Goal: Task Accomplishment & Management: Manage account settings

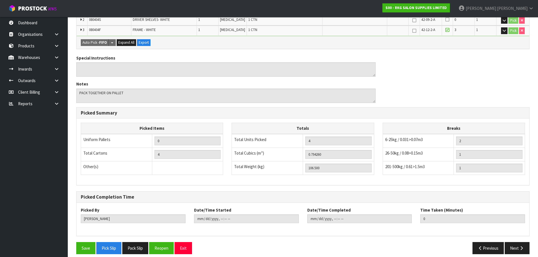
scroll to position [157, 0]
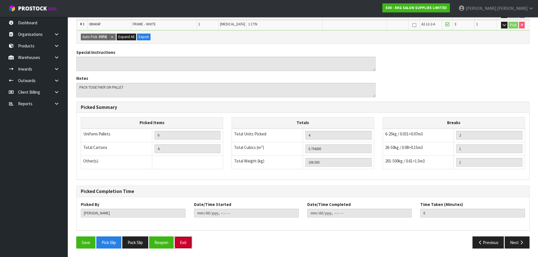
click at [188, 242] on button "Exit" at bounding box center [184, 243] width 18 height 12
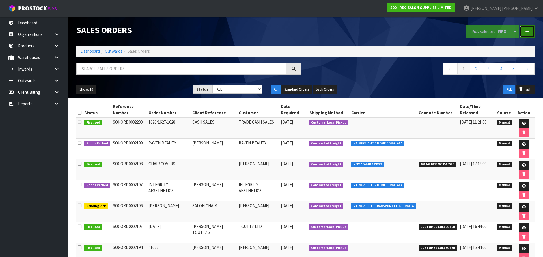
click at [526, 30] on icon at bounding box center [527, 31] width 4 height 4
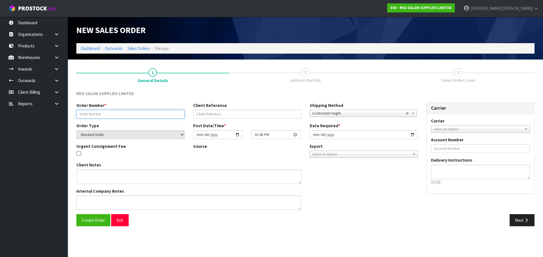
click at [123, 115] on input "text" at bounding box center [130, 114] width 108 height 9
click at [93, 115] on input "#1633 & 1634" at bounding box center [130, 114] width 108 height 9
type input "#1633 #1634"
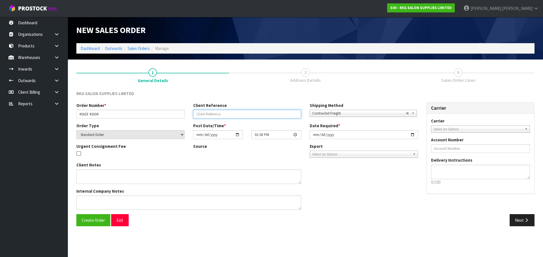
click at [202, 110] on input "text" at bounding box center [247, 114] width 108 height 9
type input "SHIMU"
click at [317, 114] on span "Contracted Freight" at bounding box center [359, 113] width 94 height 7
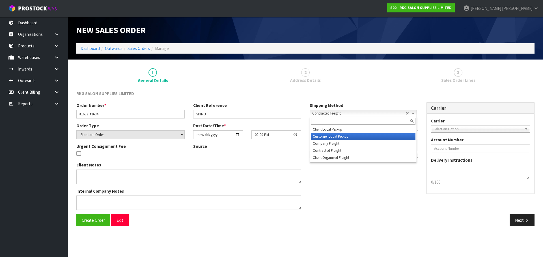
click at [320, 138] on li "Customer Local Pickup" at bounding box center [363, 136] width 104 height 7
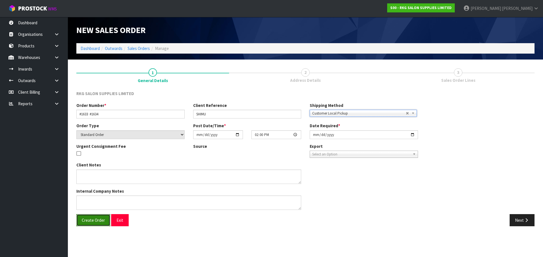
click at [89, 223] on span "Create Order" at bounding box center [93, 220] width 23 height 5
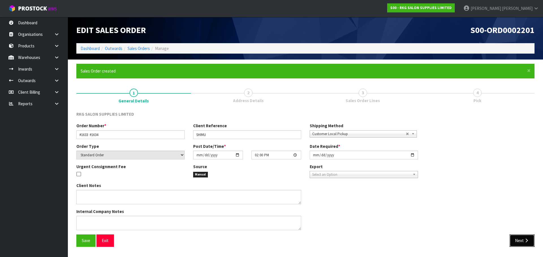
click at [515, 243] on button "Next" at bounding box center [521, 241] width 25 height 12
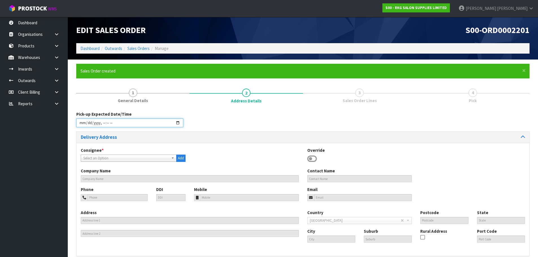
click at [177, 123] on input "datetime-local" at bounding box center [129, 123] width 107 height 9
type input "[DATE]T14:01"
click at [216, 117] on div "Pick-up Expected Date/Time" at bounding box center [303, 121] width 462 height 20
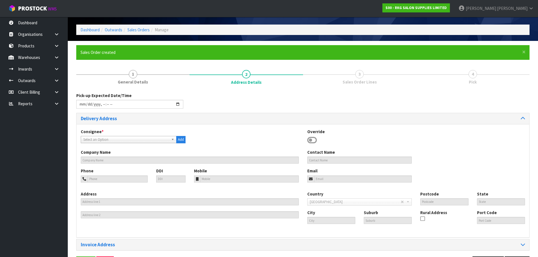
scroll to position [39, 0]
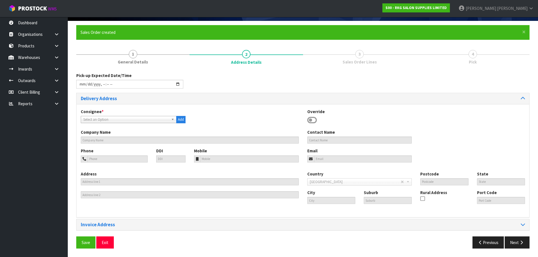
click at [313, 120] on icon at bounding box center [312, 120] width 10 height 8
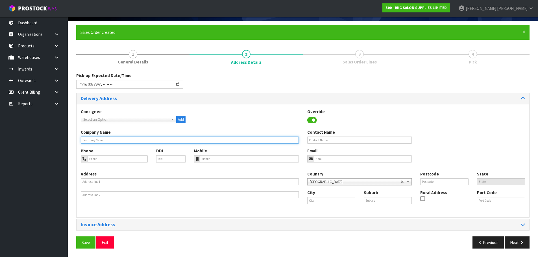
click at [146, 140] on input "text" at bounding box center [190, 140] width 218 height 7
type input "STYLISH HAIR SALON"
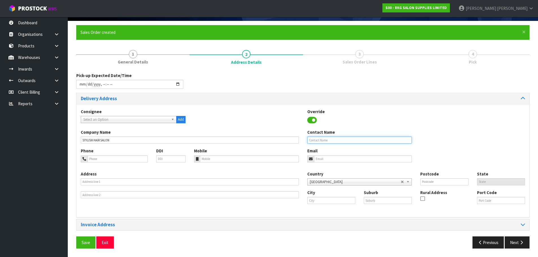
click at [311, 139] on input "text" at bounding box center [359, 140] width 105 height 7
type input "SHIMU"
click at [100, 159] on input "tel" at bounding box center [118, 159] width 60 height 7
type input "021-203-6804"
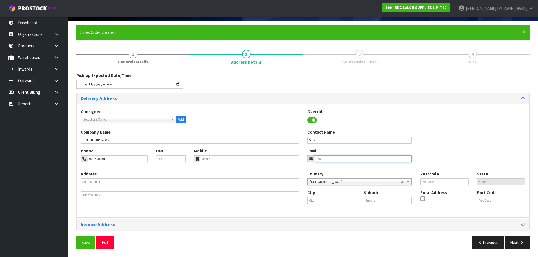
click at [325, 161] on input "email" at bounding box center [363, 159] width 98 height 7
type input "[EMAIL_ADDRESS][DOMAIN_NAME]"
click at [173, 119] on b at bounding box center [173, 119] width 5 height 6
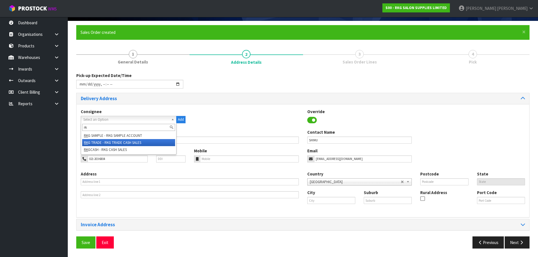
type input "rk"
click at [116, 143] on li "RK G TRADE - RKG TRADE CASH SALES" at bounding box center [128, 142] width 93 height 7
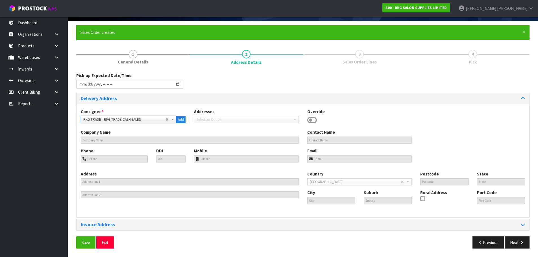
type input "TRADE CASH SALES"
type input "[STREET_ADDRESS]"
type input "2013"
type input "[GEOGRAPHIC_DATA]"
type input "EAST TAMAKI"
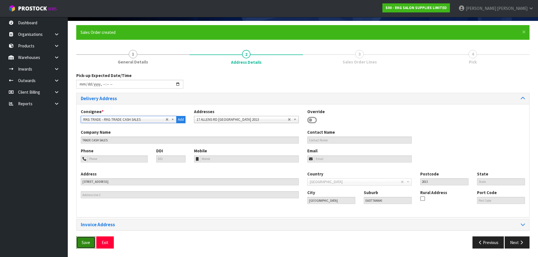
click at [86, 244] on span "Save" at bounding box center [86, 242] width 8 height 5
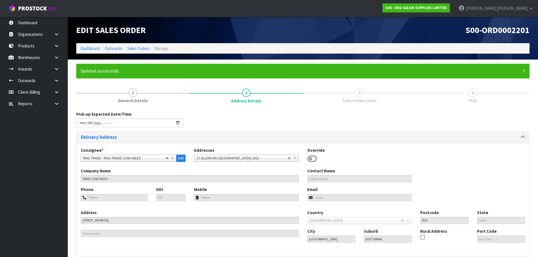
type input "[DATE]T14:01"
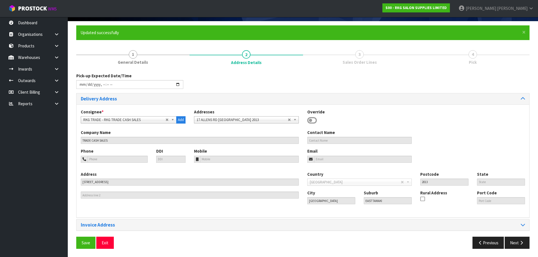
scroll to position [39, 0]
click at [518, 245] on button "Next" at bounding box center [517, 243] width 25 height 12
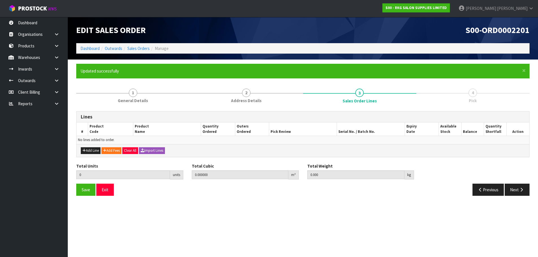
scroll to position [0, 0]
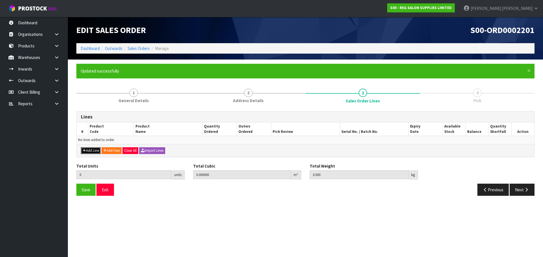
click at [87, 151] on button "Add Line" at bounding box center [91, 151] width 20 height 7
type input "0"
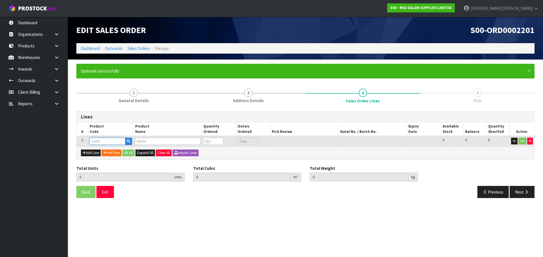
click at [103, 141] on input "text" at bounding box center [108, 141] width 36 height 7
type input "201985"
type input "0.000000"
type input "0.000"
type input "IMMORTAL COLOGNE HEY SEXY SAILOR 400ML"
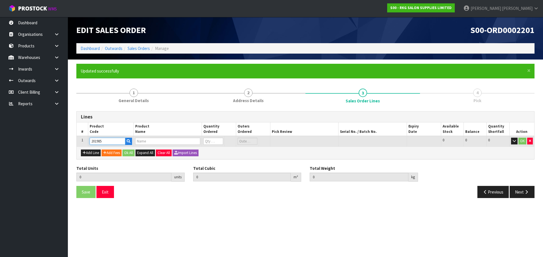
type input "0"
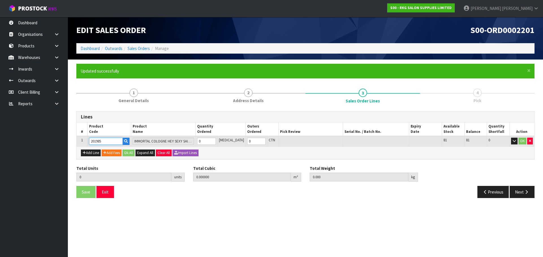
type input "201985"
type input "1"
type input "0.000756"
type input "0.4"
type input "1"
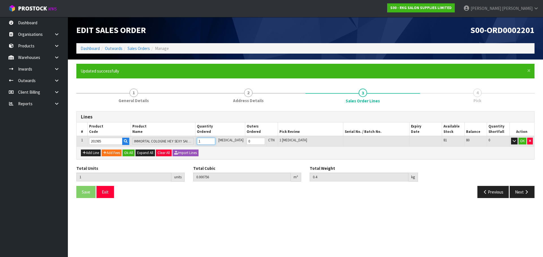
click at [215, 141] on input "1" at bounding box center [206, 141] width 18 height 7
click at [521, 141] on button "OK" at bounding box center [522, 141] width 8 height 7
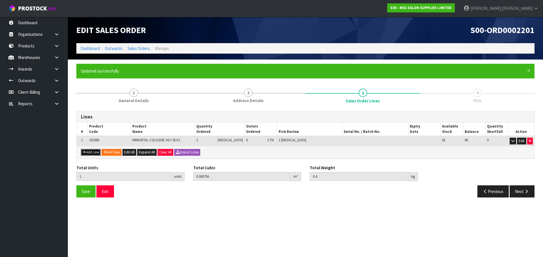
click at [95, 153] on button "Add Line" at bounding box center [91, 152] width 20 height 7
type input "0"
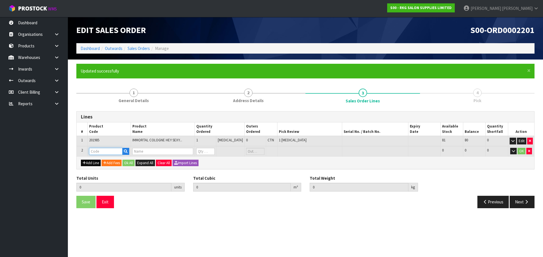
click at [95, 153] on input "text" at bounding box center [105, 151] width 33 height 7
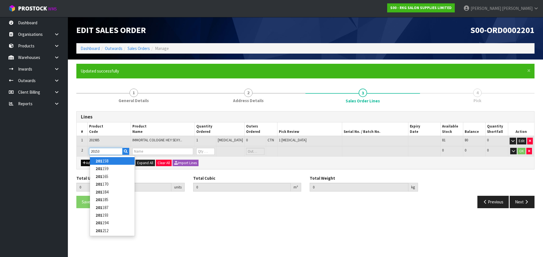
type input "201538"
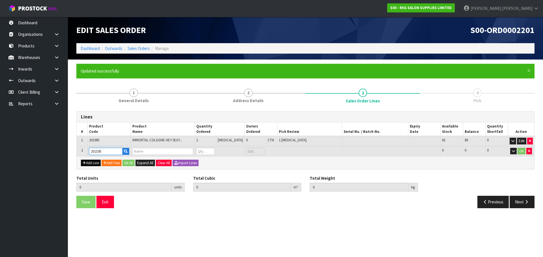
type input "1"
type input "0.000756"
type input "0.4"
type input "HYDRA COMB 2129"
type input "0"
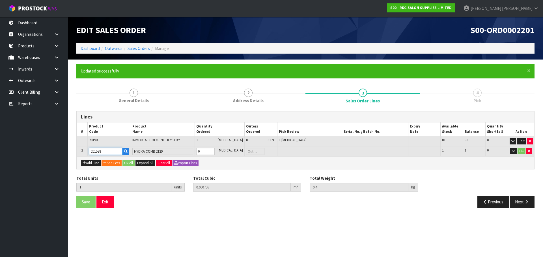
type input "201538"
type input "2"
type input "0.000918"
type input "0.42"
type input "1"
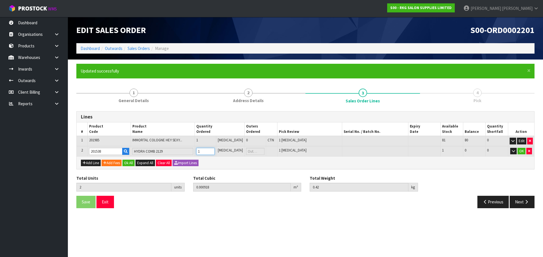
click at [214, 150] on input "1" at bounding box center [205, 151] width 18 height 7
click at [520, 152] on button "OK" at bounding box center [521, 151] width 8 height 7
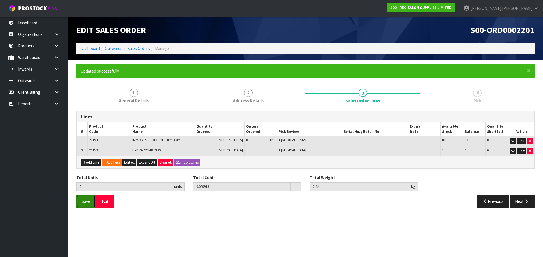
click at [88, 201] on span "Save" at bounding box center [86, 201] width 8 height 5
click at [522, 202] on button "Next" at bounding box center [521, 202] width 25 height 12
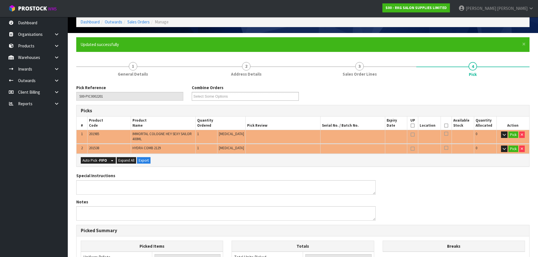
scroll to position [57, 0]
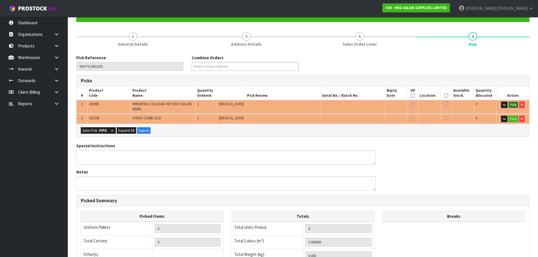
click at [514, 104] on button "Pick" at bounding box center [514, 105] width 10 height 7
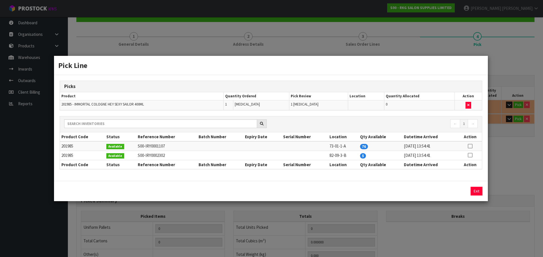
click at [471, 146] on icon at bounding box center [469, 146] width 5 height 0
click at [452, 193] on button "Assign Pick" at bounding box center [456, 191] width 23 height 9
type input "Piece x 1"
type input "1"
type input "0.000756"
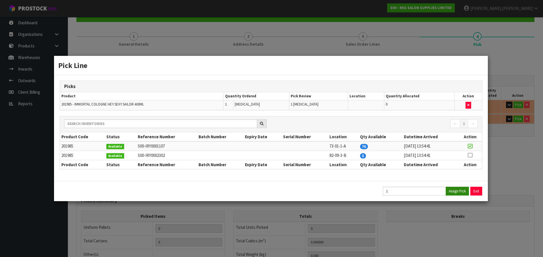
type input "0.4"
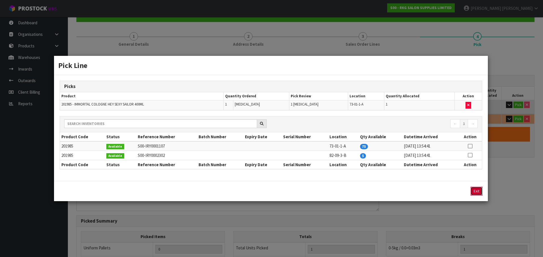
click at [478, 192] on button "Exit" at bounding box center [476, 191] width 12 height 9
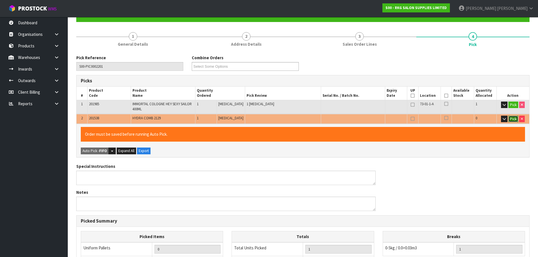
click at [512, 120] on button "Pick" at bounding box center [514, 119] width 10 height 7
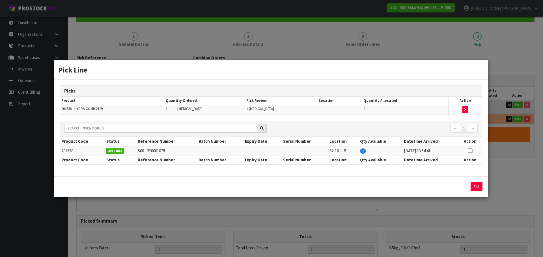
click at [472, 151] on icon at bounding box center [469, 151] width 5 height 0
click at [450, 186] on button "Assign Pick" at bounding box center [456, 187] width 23 height 9
type input "Piece x 2"
type input "2"
type input "0.000918"
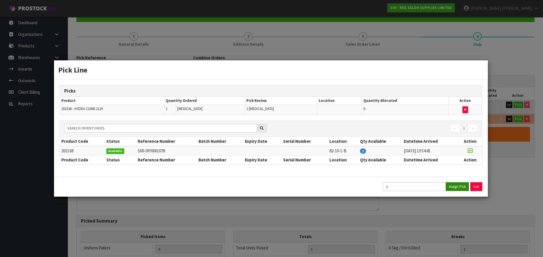
type input "0.42"
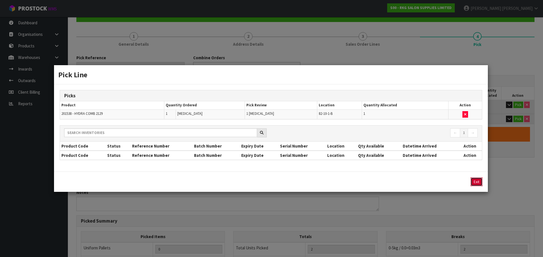
click at [476, 183] on button "Exit" at bounding box center [476, 182] width 12 height 9
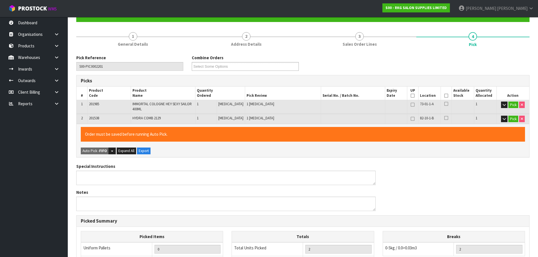
click at [445, 96] on icon at bounding box center [447, 96] width 4 height 0
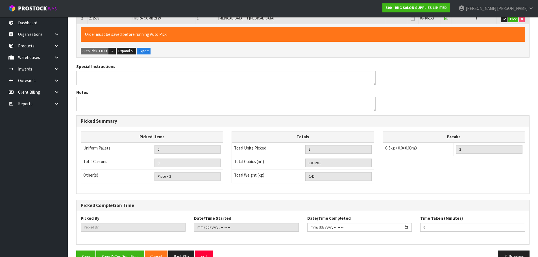
scroll to position [171, 0]
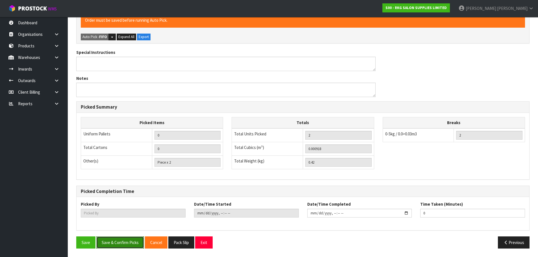
click at [124, 242] on button "Save & Confirm Picks" at bounding box center [120, 243] width 48 height 12
type input "[PERSON_NAME]"
type input "[DATE]T14:03:12"
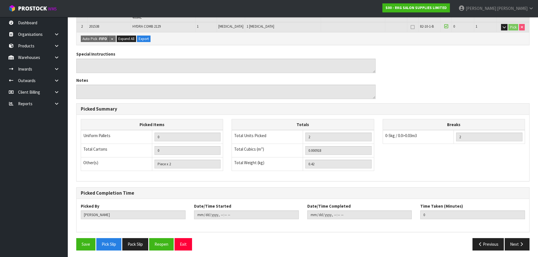
scroll to position [150, 0]
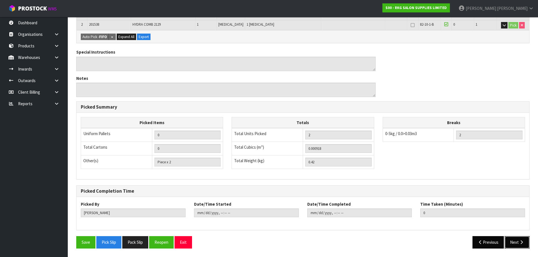
drag, startPoint x: 513, startPoint y: 243, endPoint x: 496, endPoint y: 237, distance: 18.1
click at [513, 242] on button "Next" at bounding box center [517, 243] width 25 height 12
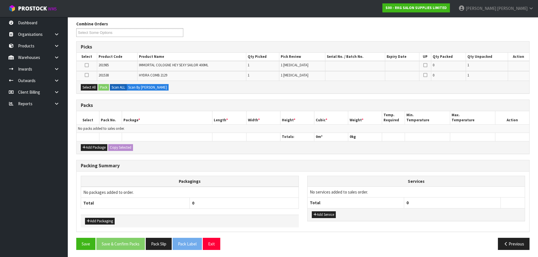
scroll to position [92, 0]
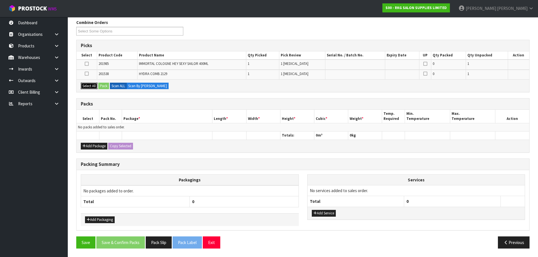
click at [89, 85] on button "Select All" at bounding box center [89, 86] width 17 height 7
click at [103, 85] on button "Pack" at bounding box center [103, 86] width 11 height 7
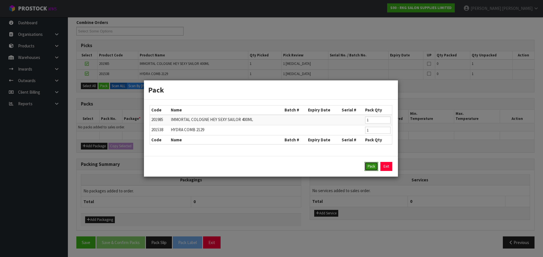
click at [370, 165] on button "Pack" at bounding box center [371, 166] width 14 height 9
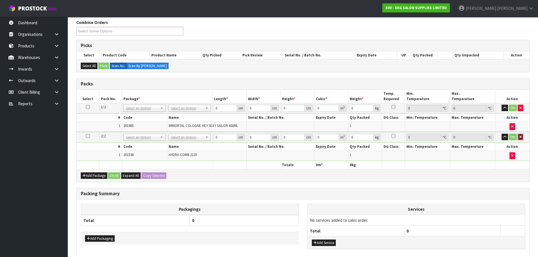
click at [521, 138] on icon "button" at bounding box center [521, 137] width 2 height 4
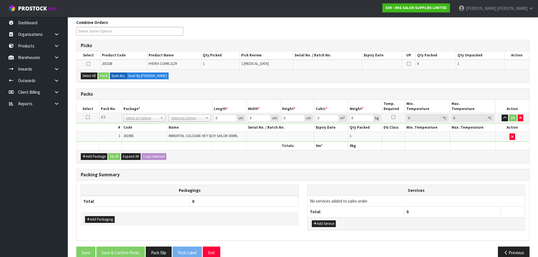
click at [88, 117] on icon at bounding box center [88, 117] width 4 height 0
click at [89, 64] on icon at bounding box center [88, 64] width 4 height 0
click at [0, 0] on input "checkbox" at bounding box center [0, 0] width 0 height 0
click at [105, 76] on button "Pack" at bounding box center [103, 76] width 11 height 7
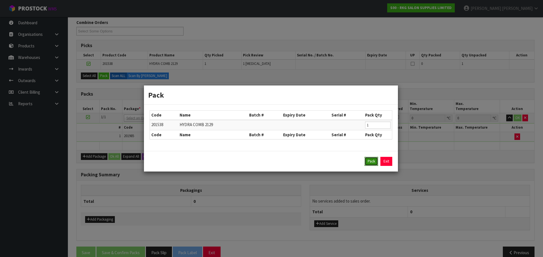
click at [374, 164] on button "Pack" at bounding box center [371, 161] width 14 height 9
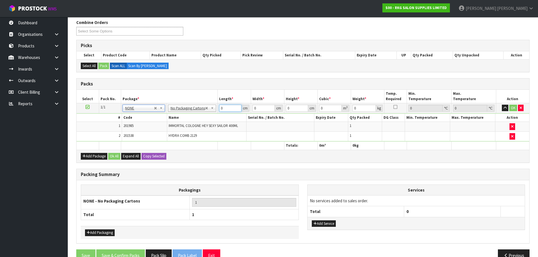
click at [219, 109] on input "0" at bounding box center [230, 108] width 22 height 7
type input "1"
type input "0.000001"
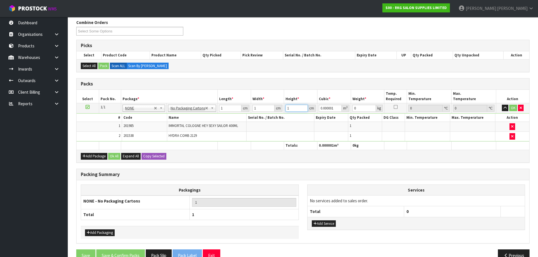
type input "1"
click at [515, 109] on button "OK" at bounding box center [513, 108] width 8 height 7
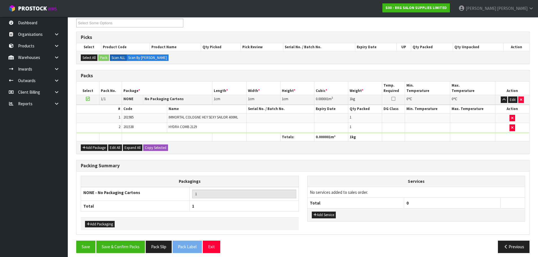
scroll to position [105, 0]
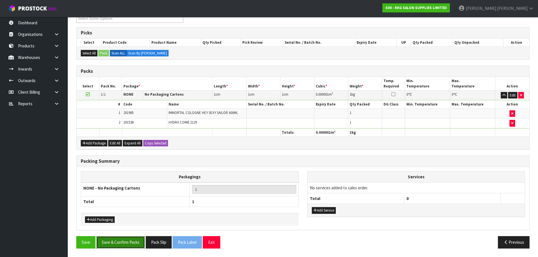
click at [127, 246] on button "Save & Confirm Packs" at bounding box center [120, 243] width 49 height 12
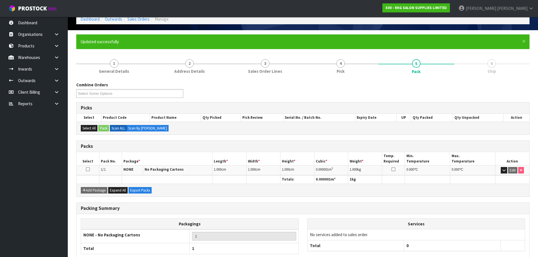
scroll to position [64, 0]
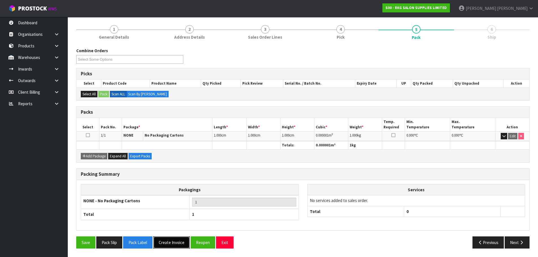
click at [173, 244] on button "Create Invoice" at bounding box center [171, 243] width 36 height 12
click at [170, 243] on button "View Invoice" at bounding box center [169, 243] width 33 height 12
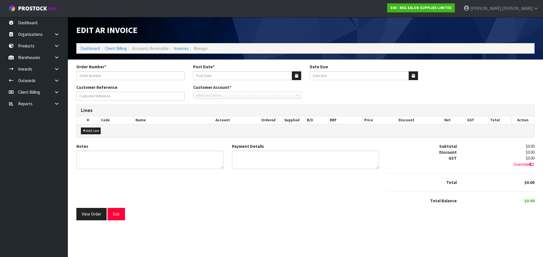
type input "#1633 #1634"
type input "[DATE]"
type input "SHIMU"
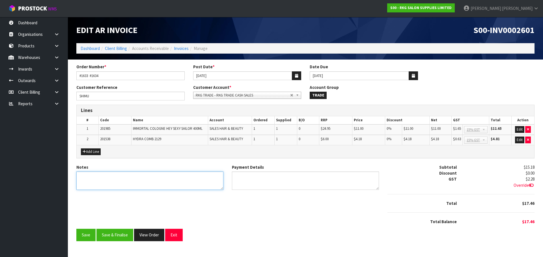
click at [134, 179] on textarea "Notes" at bounding box center [149, 181] width 147 height 18
click at [272, 177] on textarea "Payment Details" at bounding box center [305, 181] width 147 height 18
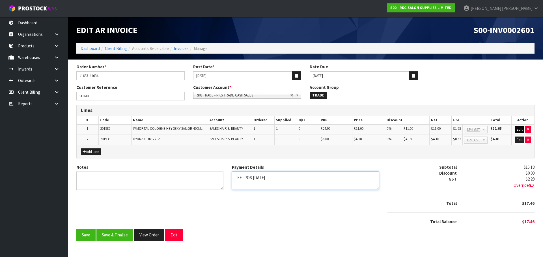
type textarea "EFTPOS [DATE]"
click at [517, 129] on button "Edit" at bounding box center [519, 129] width 9 height 7
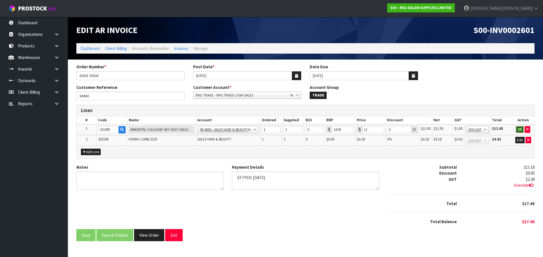
click at [519, 129] on button "OK" at bounding box center [519, 129] width 8 height 7
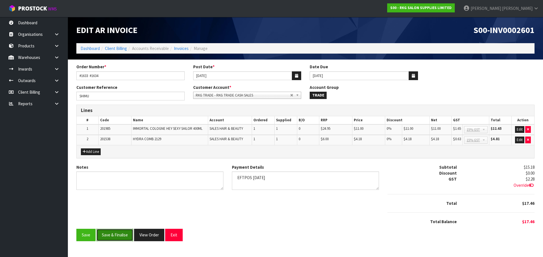
click at [114, 235] on button "Save & Finalise" at bounding box center [114, 235] width 37 height 12
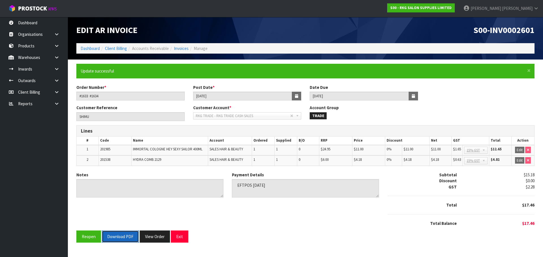
click at [124, 240] on button "Download PDF" at bounding box center [120, 237] width 37 height 12
click at [179, 239] on button "Exit" at bounding box center [180, 237] width 18 height 12
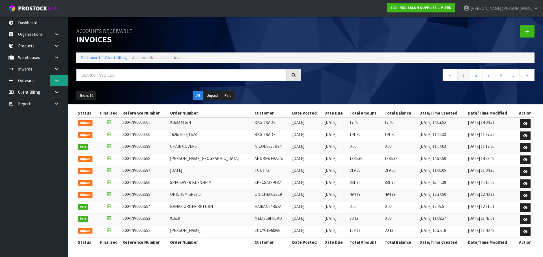
click at [57, 79] on icon at bounding box center [56, 81] width 5 height 4
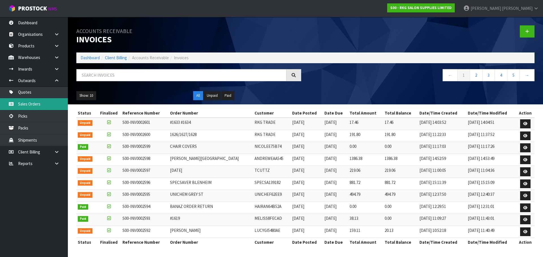
click at [22, 104] on link "Sales Orders" at bounding box center [34, 104] width 68 height 12
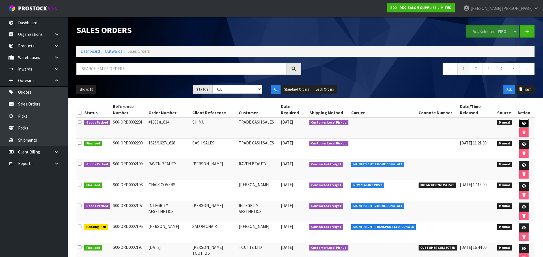
click at [518, 119] on link at bounding box center [523, 123] width 10 height 9
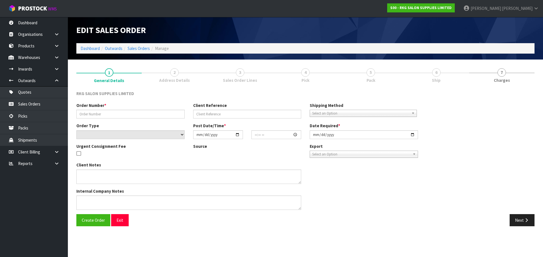
type input "#1633 #1634"
type input "SHIMU"
select select "number:0"
type input "[DATE]"
type input "14:00:00.000"
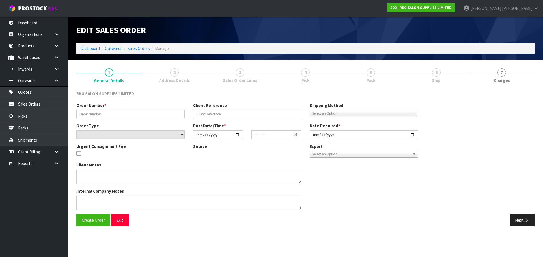
type input "[DATE]"
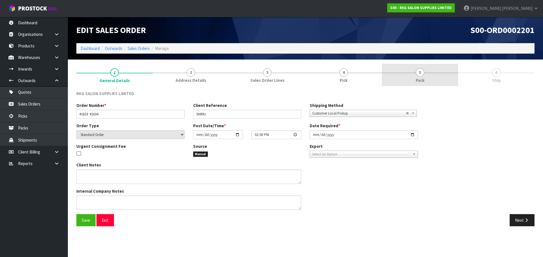
click at [422, 76] on link "5 Pack" at bounding box center [419, 75] width 76 height 22
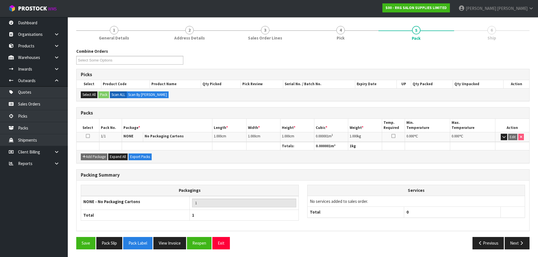
scroll to position [43, 0]
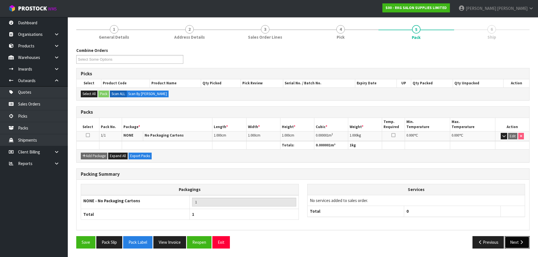
click at [516, 243] on button "Next" at bounding box center [517, 243] width 25 height 12
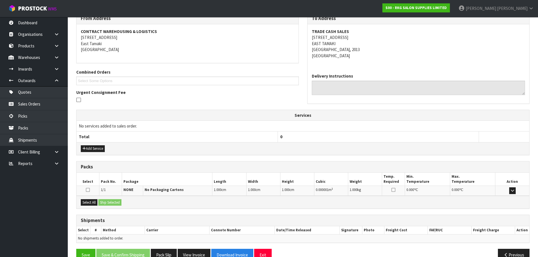
scroll to position [90, 0]
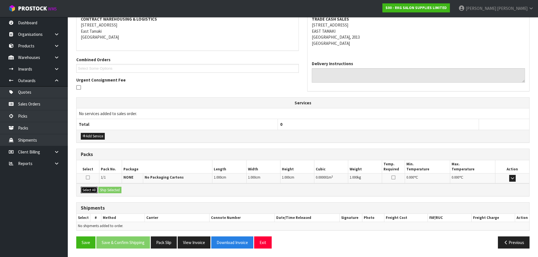
click at [90, 190] on button "Select All" at bounding box center [89, 190] width 17 height 7
click at [111, 190] on button "Ship Selected" at bounding box center [109, 190] width 23 height 7
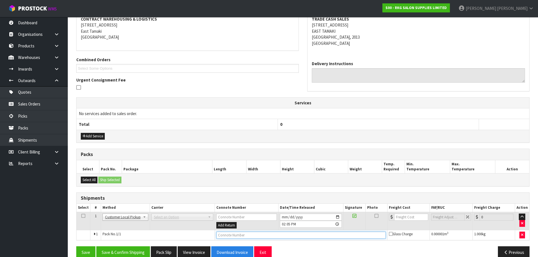
click at [235, 234] on input "text" at bounding box center [301, 235] width 170 height 7
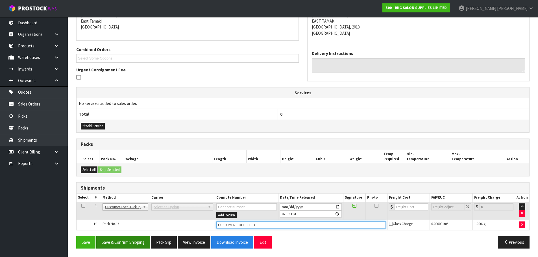
type input "CUSTOMER COLLECTED"
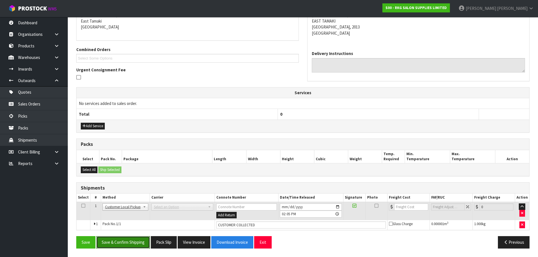
click at [122, 245] on button "Save & Confirm Shipping" at bounding box center [123, 243] width 54 height 12
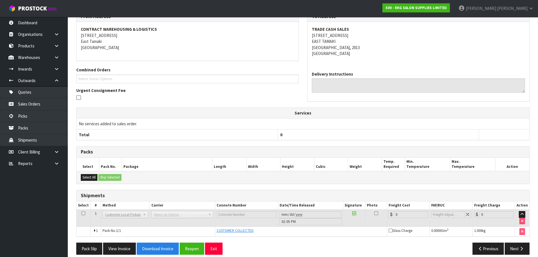
scroll to position [107, 0]
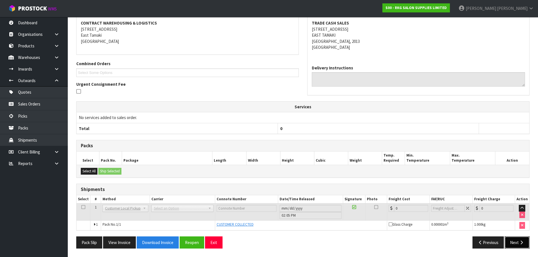
click at [515, 240] on button "Next" at bounding box center [517, 243] width 25 height 12
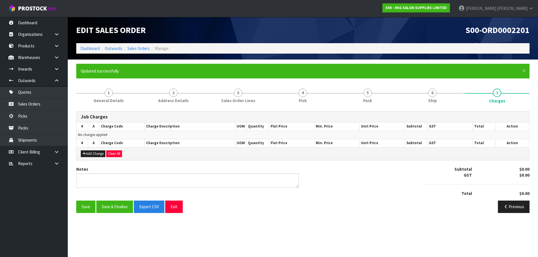
scroll to position [0, 0]
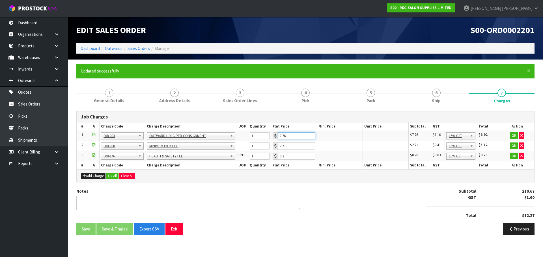
drag, startPoint x: 293, startPoint y: 139, endPoint x: 279, endPoint y: 140, distance: 14.2
click at [279, 140] on td "7.76" at bounding box center [294, 136] width 46 height 10
type input "3.50"
click at [513, 135] on button "OK" at bounding box center [513, 136] width 8 height 7
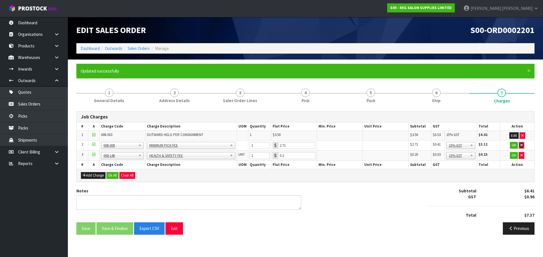
click at [520, 145] on icon "button" at bounding box center [521, 146] width 2 height 4
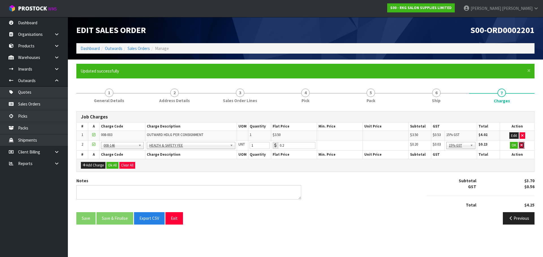
click at [521, 145] on icon "button" at bounding box center [521, 146] width 2 height 4
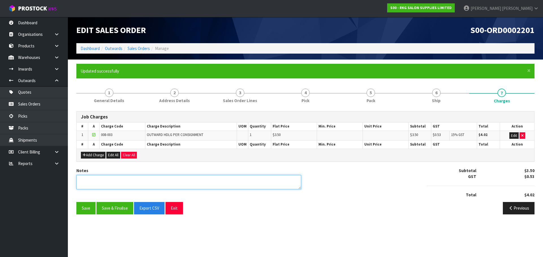
click at [142, 181] on textarea at bounding box center [188, 182] width 225 height 14
type textarea "PICKED BY [PERSON_NAME]"
click at [118, 209] on button "Save & Finalise" at bounding box center [114, 208] width 37 height 12
click at [173, 211] on button "Exit" at bounding box center [174, 208] width 18 height 12
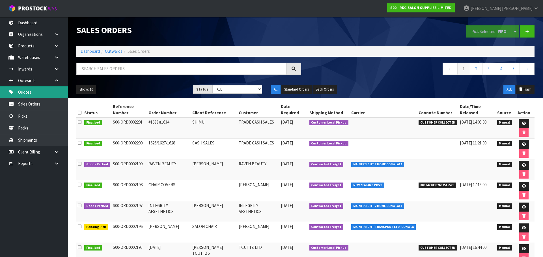
click at [29, 97] on link "Quotes" at bounding box center [34, 92] width 68 height 12
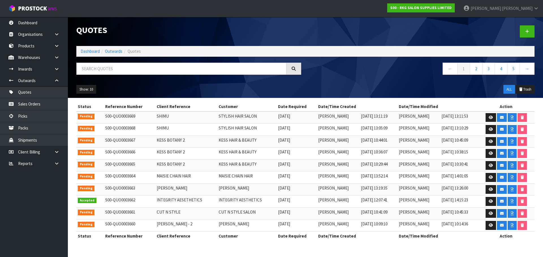
click at [27, 104] on body "Toggle navigation ProStock WMS S00 - RKG SALON SUPPLIES LIMITED [PERSON_NAME] L…" at bounding box center [271, 128] width 543 height 257
click at [30, 106] on link "Sales Orders" at bounding box center [34, 104] width 68 height 12
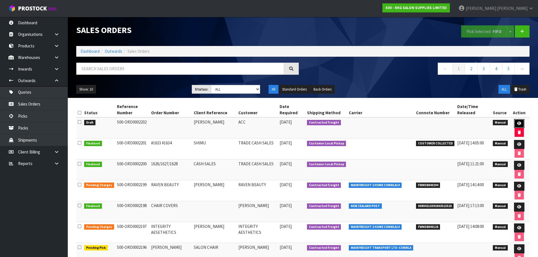
click at [517, 124] on icon at bounding box center [519, 124] width 4 height 4
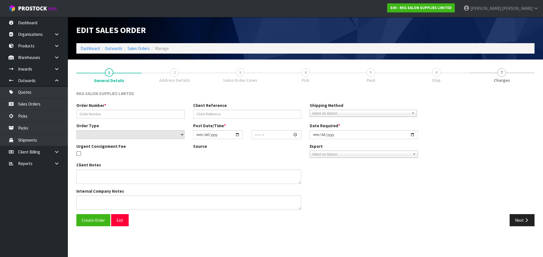
type input "[PERSON_NAME]"
select select "number:0"
type input "[DATE]"
type textarea "CUSTOMER FOR ACC"
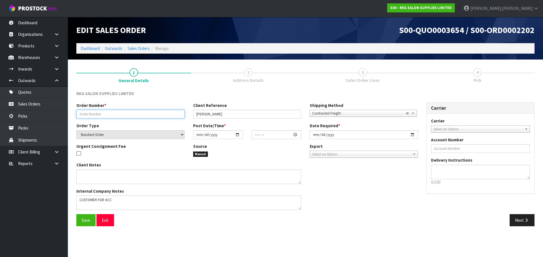
click at [88, 113] on input "text" at bounding box center [130, 114] width 108 height 9
type input "[PERSON_NAME]"
click at [235, 133] on input "date" at bounding box center [218, 135] width 50 height 9
type input "[DATE]"
type input "00:00:00.000"
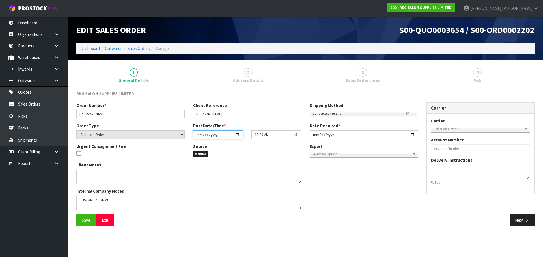
type input "[DATE]"
click at [412, 135] on input "[DATE]" at bounding box center [363, 135] width 108 height 9
type input "[DATE]"
drag, startPoint x: 102, startPoint y: 114, endPoint x: 74, endPoint y: 114, distance: 28.0
click at [74, 114] on div "Order Number * [PERSON_NAME]" at bounding box center [130, 111] width 117 height 16
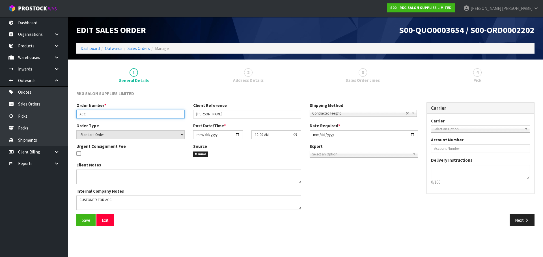
type input "ACC"
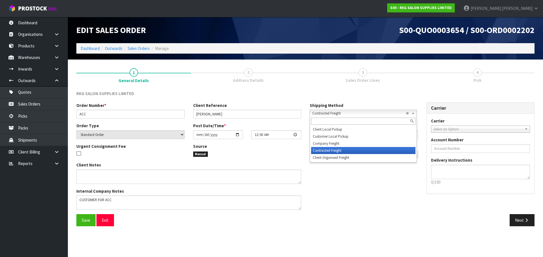
click at [318, 113] on span "Contracted Freight" at bounding box center [359, 113] width 94 height 7
click at [337, 91] on div "RKG SALON SUPPLIES LIMITED" at bounding box center [305, 97] width 466 height 12
click at [454, 128] on span "Select an Option" at bounding box center [477, 129] width 89 height 7
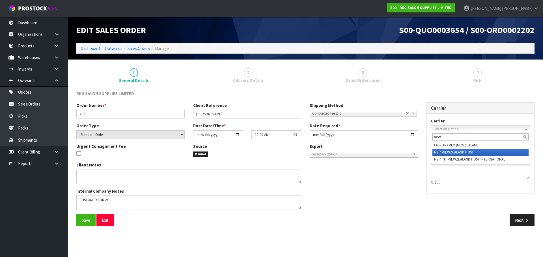
type input "new"
click at [447, 153] on em "NEW" at bounding box center [446, 152] width 7 height 5
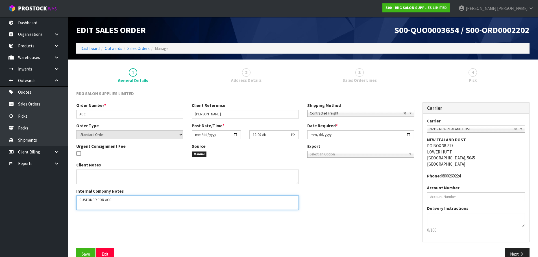
drag, startPoint x: 123, startPoint y: 200, endPoint x: 76, endPoint y: 200, distance: 47.2
click at [76, 200] on textarea at bounding box center [187, 203] width 223 height 14
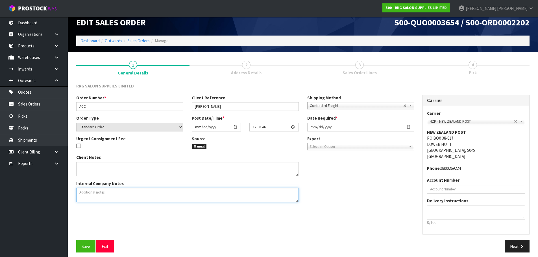
scroll to position [12, 0]
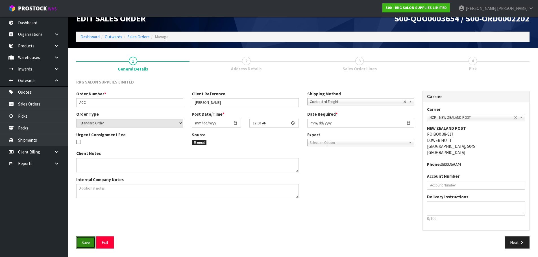
click at [83, 245] on span "Save" at bounding box center [86, 242] width 8 height 5
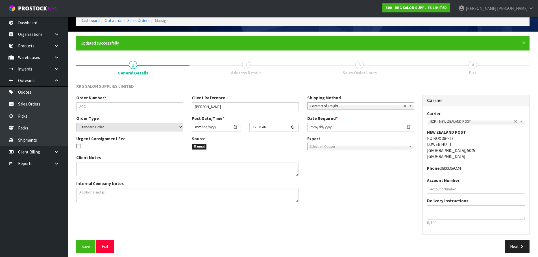
scroll to position [32, 0]
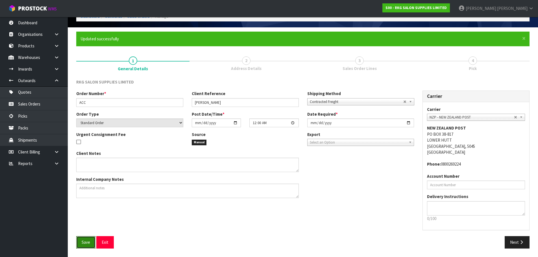
click at [78, 240] on button "Save" at bounding box center [85, 243] width 19 height 12
click at [112, 243] on button "Exit" at bounding box center [105, 243] width 18 height 12
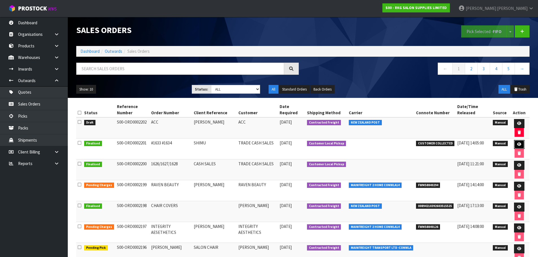
click at [518, 144] on icon at bounding box center [519, 145] width 4 height 4
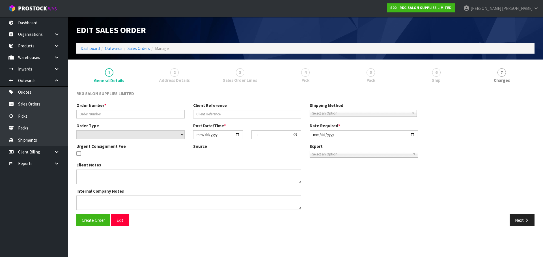
type input "#1633 #1634"
type input "SHIMU"
select select "number:0"
type input "[DATE]"
type input "14:00:00.000"
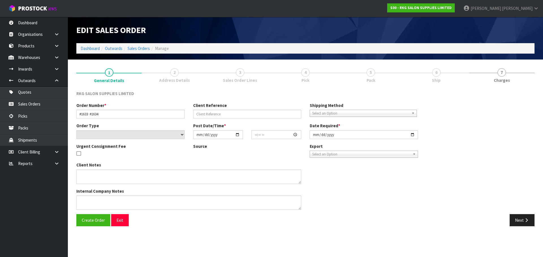
type input "[DATE]"
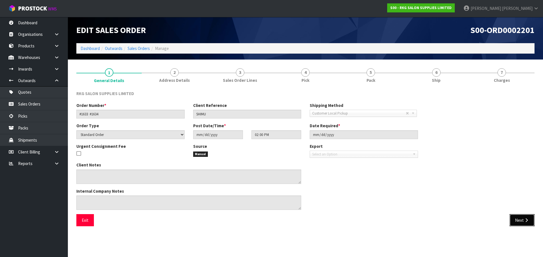
click at [519, 222] on button "Next" at bounding box center [521, 220] width 25 height 12
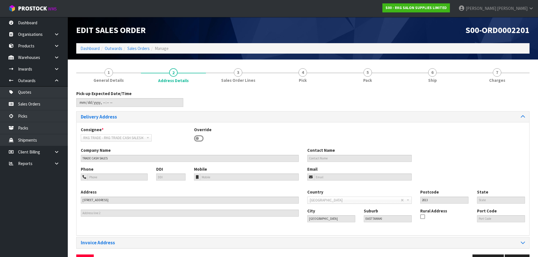
scroll to position [18, 0]
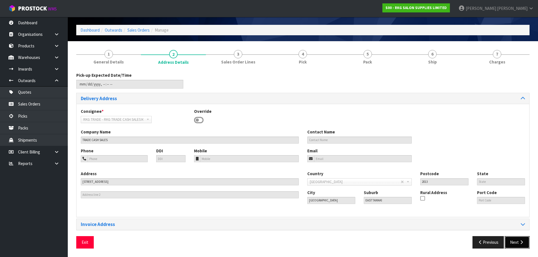
click at [519, 243] on button "Next" at bounding box center [517, 243] width 25 height 12
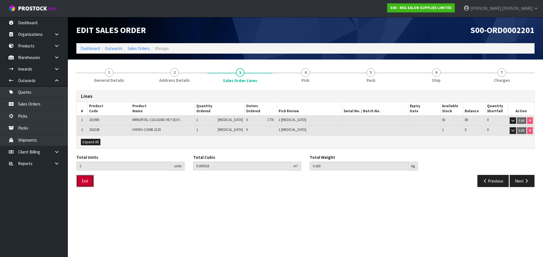
click at [83, 181] on button "Exit" at bounding box center [85, 181] width 18 height 12
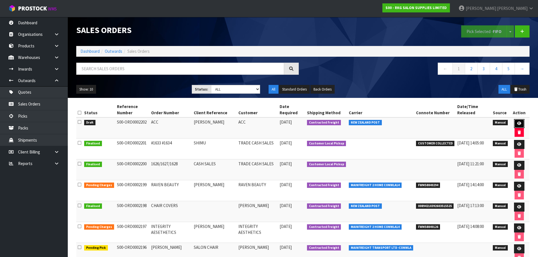
click at [518, 123] on icon at bounding box center [519, 124] width 4 height 4
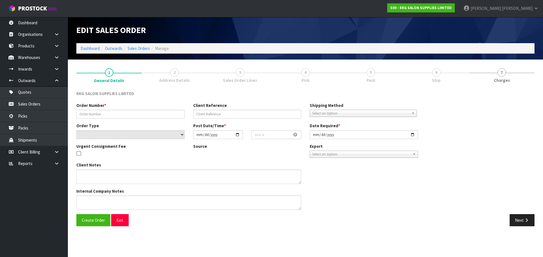
type input "ACC"
type input "[PERSON_NAME]"
select select "number:0"
type input "[DATE]"
type input "00:00:00.000"
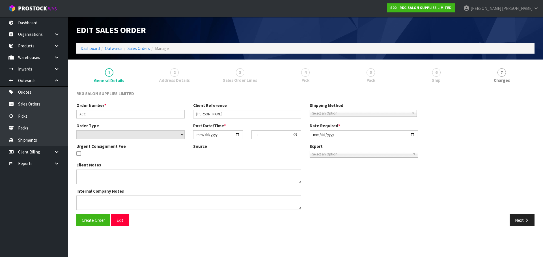
type input "[DATE]"
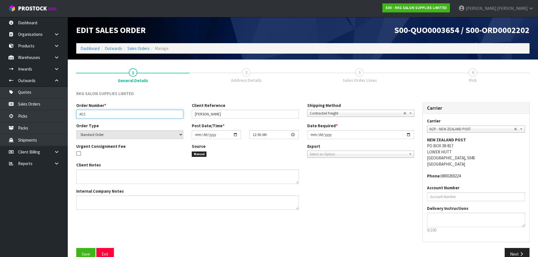
click at [109, 114] on input "ACC" at bounding box center [129, 114] width 107 height 9
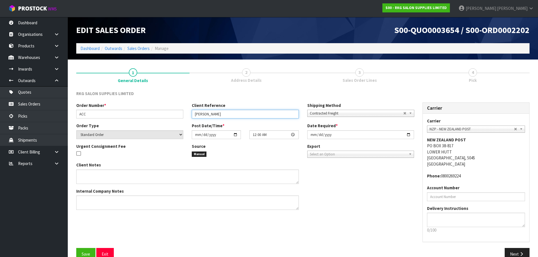
click at [245, 113] on input "[PERSON_NAME]" at bounding box center [245, 114] width 107 height 9
drag, startPoint x: 209, startPoint y: 114, endPoint x: 237, endPoint y: 116, distance: 27.8
click at [237, 116] on input "[PERSON_NAME]" at bounding box center [245, 114] width 107 height 9
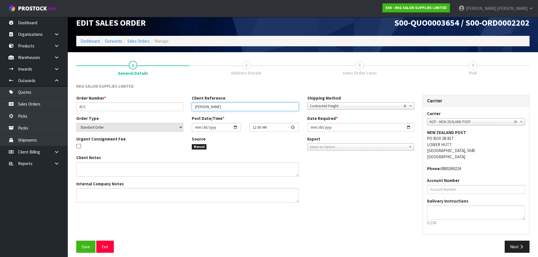
scroll to position [12, 0]
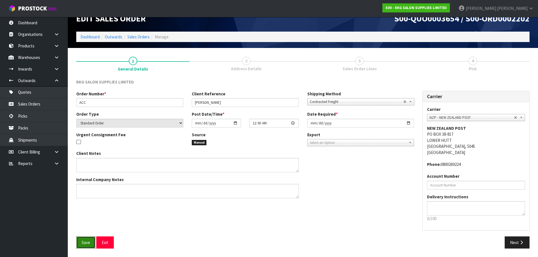
drag, startPoint x: 83, startPoint y: 244, endPoint x: 91, endPoint y: 237, distance: 11.0
click at [83, 244] on span "Save" at bounding box center [86, 242] width 8 height 5
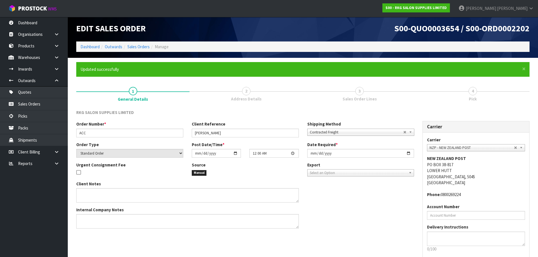
scroll to position [28, 0]
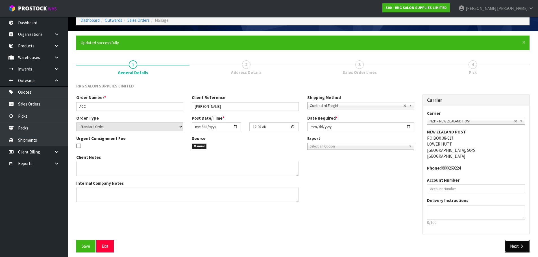
click at [513, 248] on button "Next" at bounding box center [517, 246] width 25 height 12
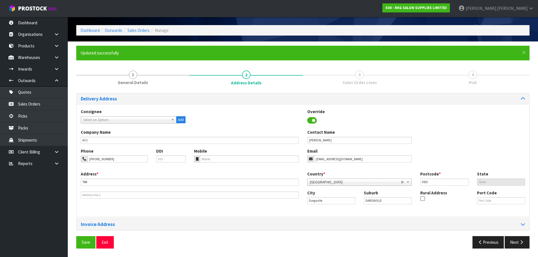
scroll to position [0, 0]
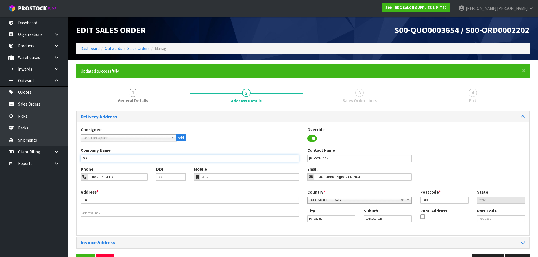
click at [100, 159] on input "ACC" at bounding box center [190, 158] width 218 height 7
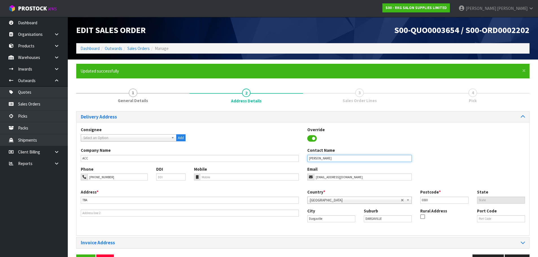
drag, startPoint x: 343, startPoint y: 156, endPoint x: 297, endPoint y: 160, distance: 45.9
click at [297, 160] on div "Company Name ACC Contact Name [PERSON_NAME]" at bounding box center [303, 157] width 453 height 19
type input "[PERSON_NAME]"
drag, startPoint x: 115, startPoint y: 177, endPoint x: 86, endPoint y: 176, distance: 28.6
click at [86, 176] on div "[PHONE_NUMBER]" at bounding box center [114, 177] width 67 height 7
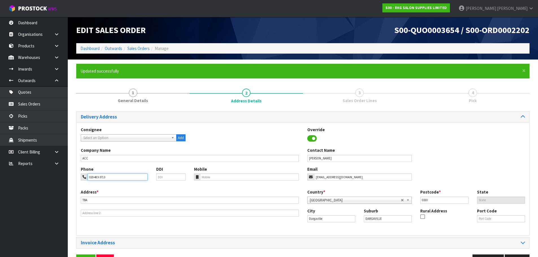
type input "020-483-3713"
drag, startPoint x: 90, startPoint y: 201, endPoint x: 79, endPoint y: 201, distance: 11.3
click at [79, 201] on div "Address * TBA This address line exceeds the recommended limit of 35 characters …" at bounding box center [190, 203] width 227 height 28
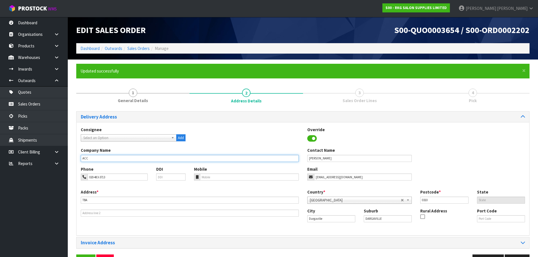
click at [99, 158] on input "ACC" at bounding box center [190, 158] width 218 height 7
type input "ACC /- [PERSON_NAME]"
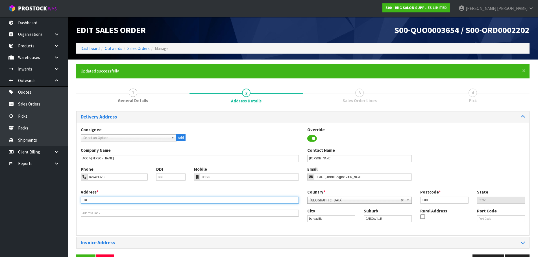
click at [93, 198] on input "TBA" at bounding box center [190, 200] width 218 height 7
drag, startPoint x: 93, startPoint y: 199, endPoint x: 81, endPoint y: 200, distance: 12.2
click at [81, 200] on input "TBA" at bounding box center [190, 200] width 218 height 7
type input "[STREET_ADDRESS][PERSON_NAME]"
click at [105, 200] on input "[STREET_ADDRESS][PERSON_NAME]" at bounding box center [190, 200] width 218 height 7
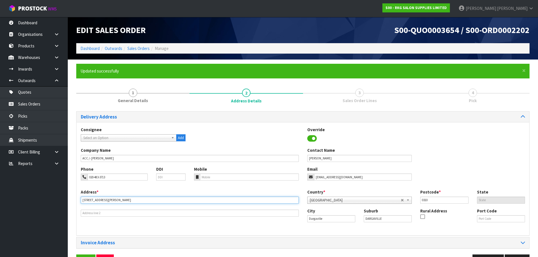
click at [107, 200] on input "[STREET_ADDRESS][PERSON_NAME]" at bounding box center [190, 200] width 218 height 7
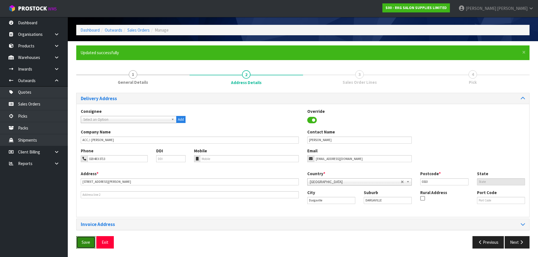
click at [88, 243] on span "Save" at bounding box center [86, 242] width 8 height 5
click at [515, 243] on button "Next" at bounding box center [517, 243] width 25 height 12
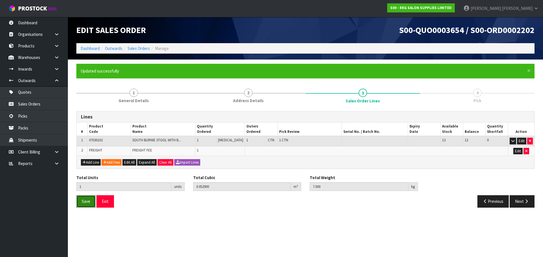
click at [83, 202] on span "Save" at bounding box center [86, 201] width 8 height 5
click at [521, 200] on button "Next" at bounding box center [521, 202] width 25 height 12
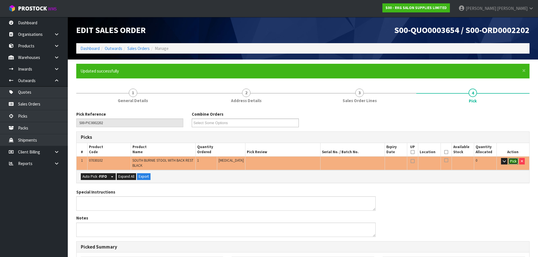
click at [515, 162] on button "Pick" at bounding box center [514, 161] width 10 height 7
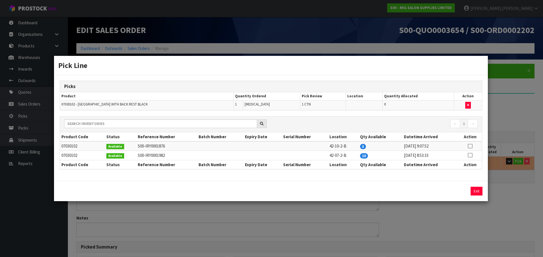
click at [470, 146] on icon at bounding box center [469, 146] width 5 height 0
click at [453, 190] on button "Assign Pick" at bounding box center [456, 191] width 23 height 9
type input "1"
type input "0.0529"
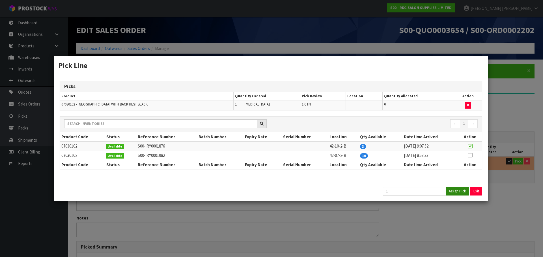
type input "7"
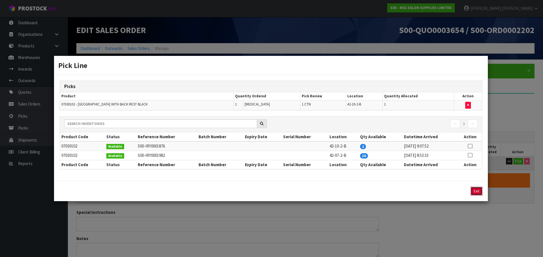
click at [477, 192] on button "Exit" at bounding box center [476, 191] width 12 height 9
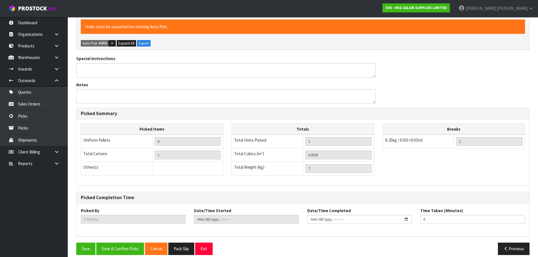
scroll to position [161, 0]
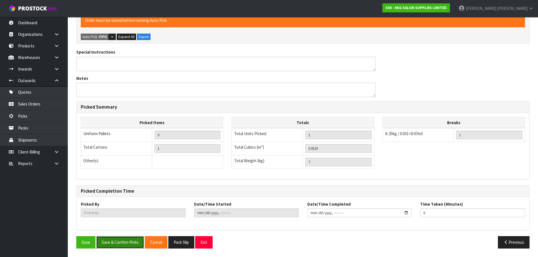
click at [135, 244] on button "Save & Confirm Picks" at bounding box center [120, 243] width 48 height 12
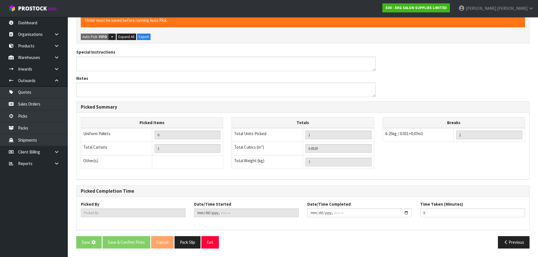
scroll to position [0, 0]
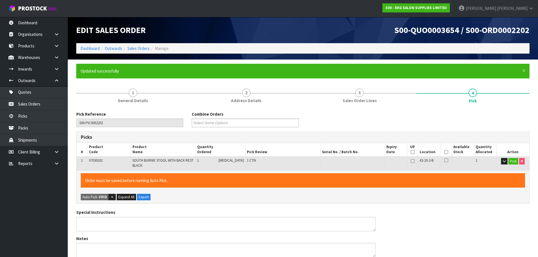
type input "[PERSON_NAME]"
type input "[DATE]T14:28"
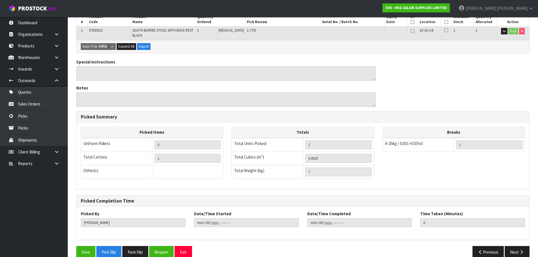
scroll to position [140, 0]
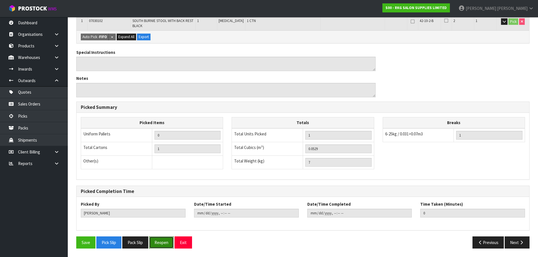
drag, startPoint x: 163, startPoint y: 239, endPoint x: 167, endPoint y: 237, distance: 4.3
click at [164, 239] on button "Reopen" at bounding box center [161, 243] width 25 height 12
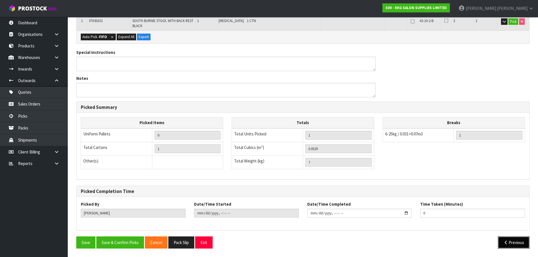
click at [506, 243] on icon "button" at bounding box center [506, 243] width 5 height 4
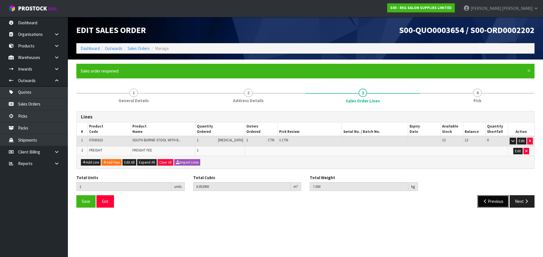
click at [487, 203] on button "Previous" at bounding box center [493, 202] width 32 height 12
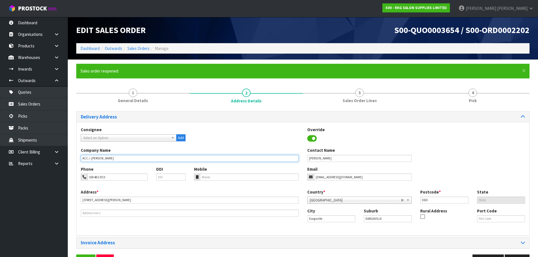
click at [88, 159] on input "ACC /- [PERSON_NAME]" at bounding box center [190, 158] width 218 height 7
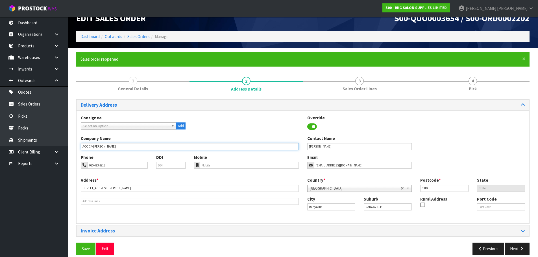
scroll to position [18, 0]
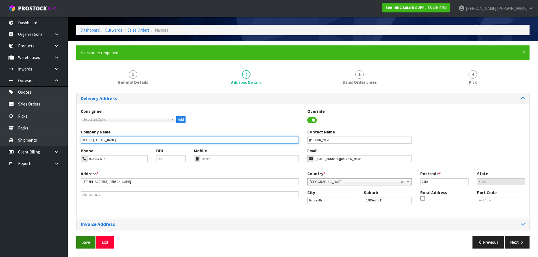
type input "ACC C/- [PERSON_NAME]"
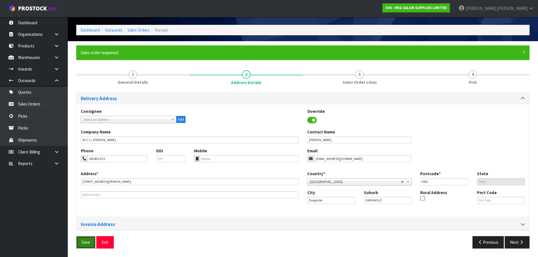
drag, startPoint x: 88, startPoint y: 244, endPoint x: 128, endPoint y: 205, distance: 55.6
click at [88, 244] on span "Save" at bounding box center [86, 242] width 8 height 5
click at [510, 241] on button "Next" at bounding box center [517, 243] width 25 height 12
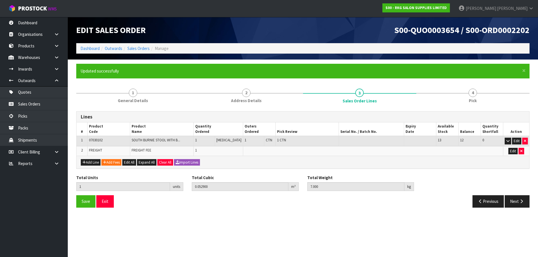
scroll to position [0, 0]
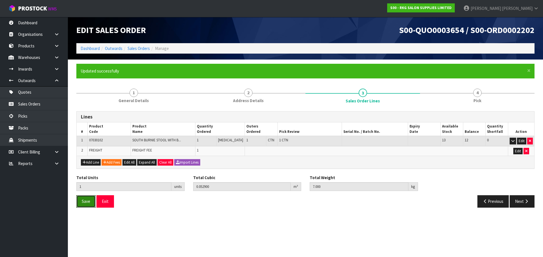
drag, startPoint x: 79, startPoint y: 203, endPoint x: 131, endPoint y: 184, distance: 55.5
click at [80, 202] on button "Save" at bounding box center [85, 202] width 19 height 12
click at [518, 200] on button "Next" at bounding box center [521, 202] width 25 height 12
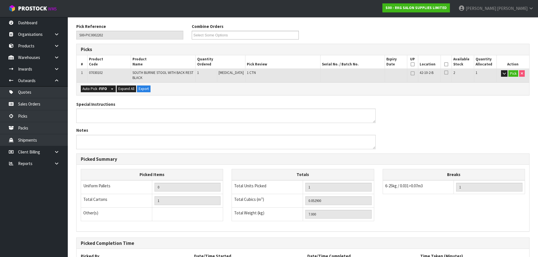
scroll to position [140, 0]
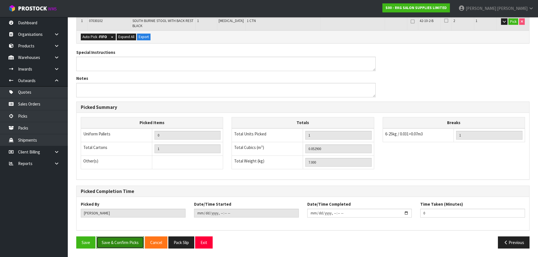
click at [120, 243] on button "Save & Confirm Picks" at bounding box center [120, 243] width 48 height 12
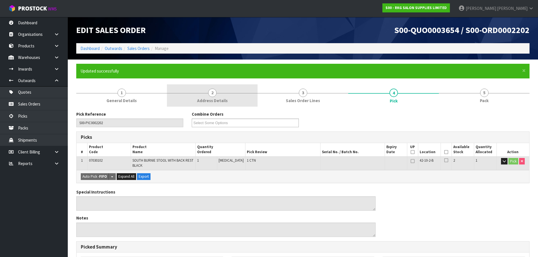
click at [213, 94] on span "2" at bounding box center [212, 93] width 8 height 8
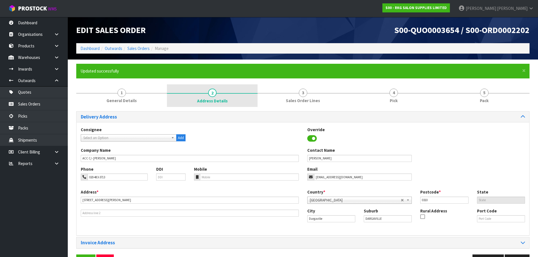
scroll to position [18, 0]
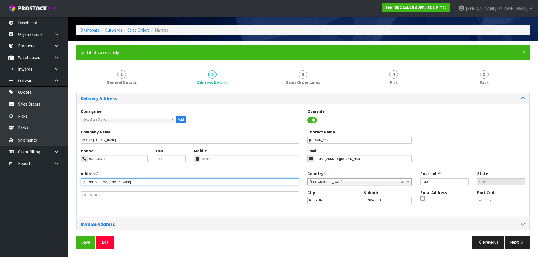
drag, startPoint x: 108, startPoint y: 183, endPoint x: 75, endPoint y: 181, distance: 32.9
click at [75, 181] on div "× Close Updated successfully 1 General Details 2 Address Details 3 Sales Order …" at bounding box center [303, 148] width 462 height 207
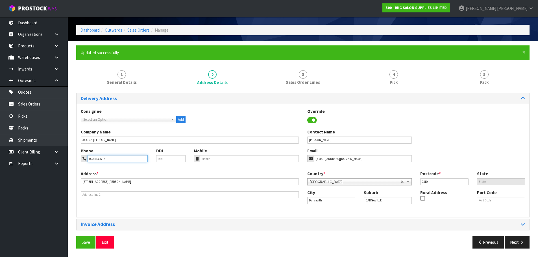
drag, startPoint x: 120, startPoint y: 158, endPoint x: 88, endPoint y: 159, distance: 32.5
click at [88, 159] on input "020-483-3713" at bounding box center [118, 158] width 60 height 7
click at [103, 242] on button "Exit" at bounding box center [105, 243] width 18 height 12
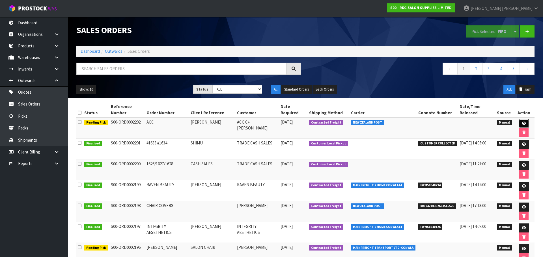
click at [521, 122] on icon at bounding box center [523, 124] width 4 height 4
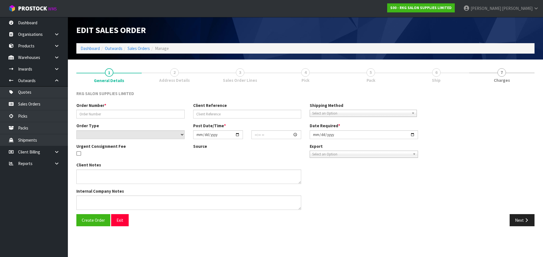
type input "ACC"
type input "[PERSON_NAME]"
select select "number:0"
type input "[DATE]"
type input "00:00:00.000"
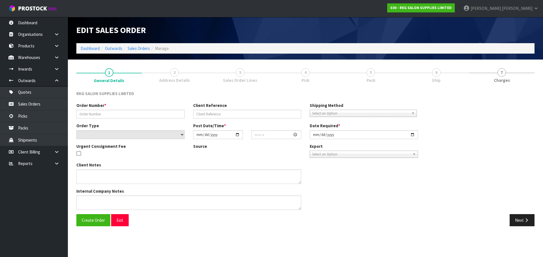
type input "[DATE]"
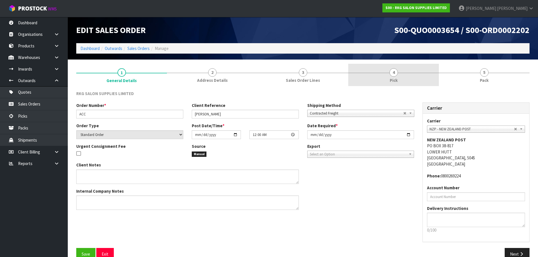
click at [391, 73] on span "4" at bounding box center [394, 72] width 8 height 8
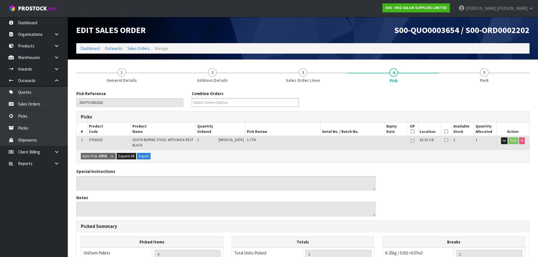
click at [445, 132] on icon at bounding box center [447, 132] width 4 height 0
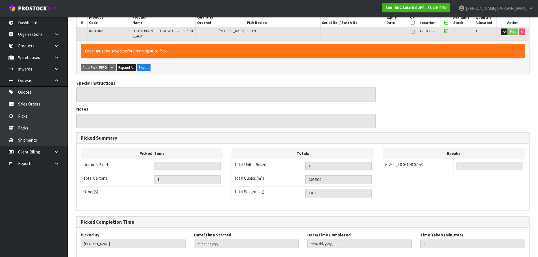
scroll to position [140, 0]
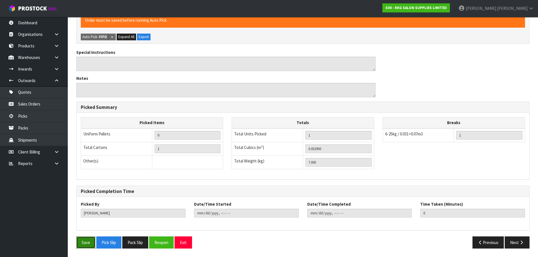
click at [89, 241] on button "Save" at bounding box center [85, 243] width 19 height 12
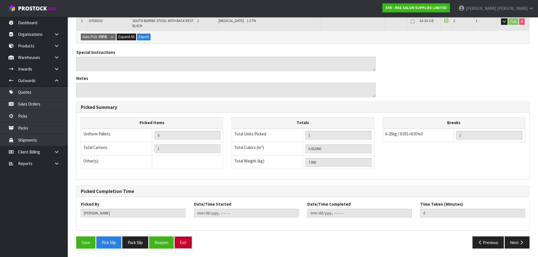
click at [188, 242] on button "Exit" at bounding box center [184, 243] width 18 height 12
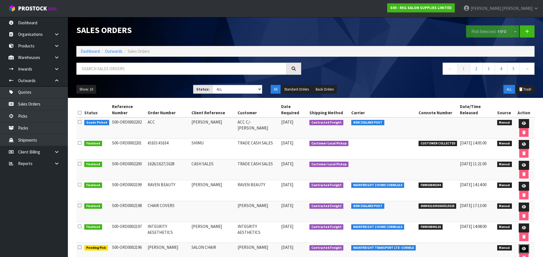
click at [521, 247] on icon at bounding box center [523, 249] width 4 height 4
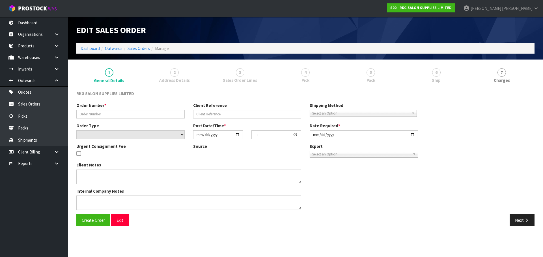
type input "[PERSON_NAME]"
type input "SALON CHAIR"
select select "number:0"
type input "[DATE]"
type input "14:10:00.000"
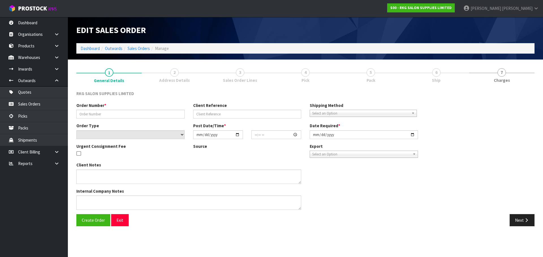
type input "[DATE]"
type textarea "SEND LOOSE CARTON"
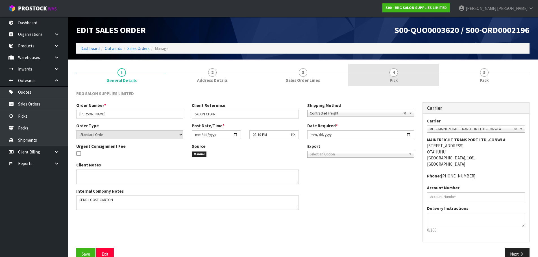
click at [394, 73] on span "4" at bounding box center [394, 72] width 8 height 8
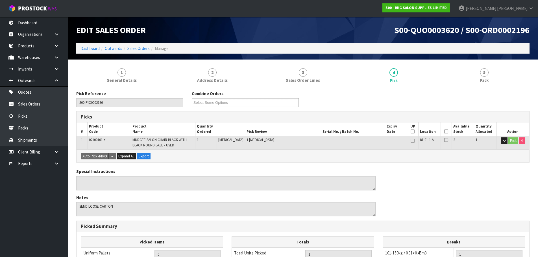
click at [445, 132] on icon at bounding box center [447, 132] width 4 height 0
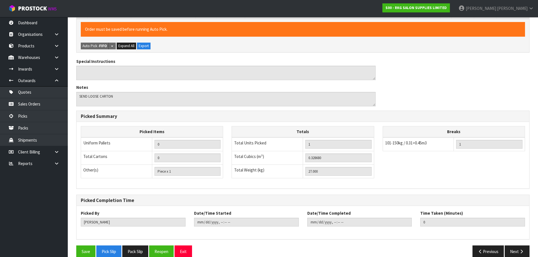
scroll to position [140, 0]
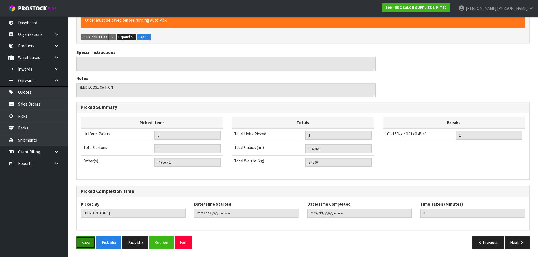
click at [89, 242] on button "Save" at bounding box center [85, 243] width 19 height 12
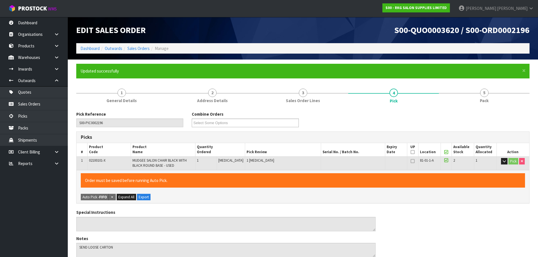
type input "[PERSON_NAME]"
type input "[DATE]T15:22:19"
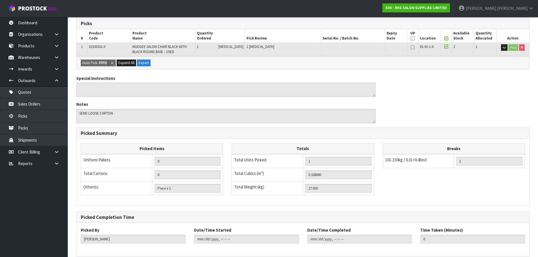
scroll to position [140, 0]
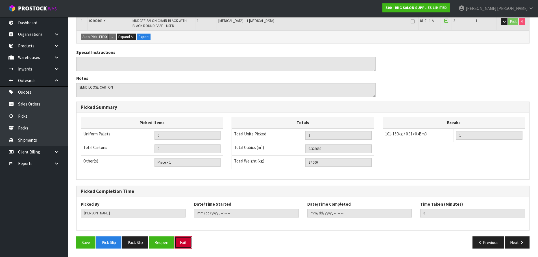
click at [186, 241] on button "Exit" at bounding box center [184, 243] width 18 height 12
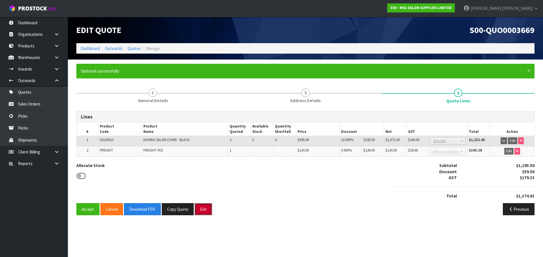
click at [200, 210] on button "Exit" at bounding box center [203, 209] width 18 height 12
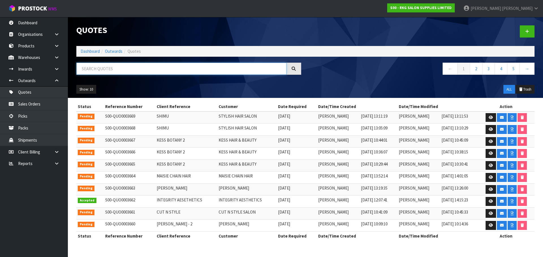
click at [105, 70] on input "text" at bounding box center [181, 69] width 210 height 12
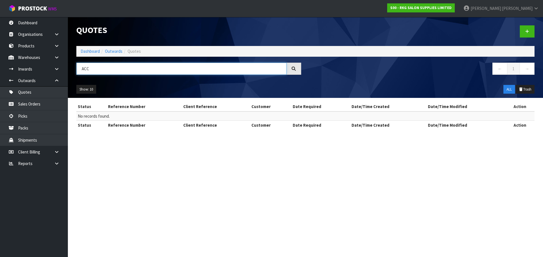
drag, startPoint x: 99, startPoint y: 70, endPoint x: 80, endPoint y: 70, distance: 18.9
click at [81, 70] on input "ACC" at bounding box center [181, 69] width 210 height 12
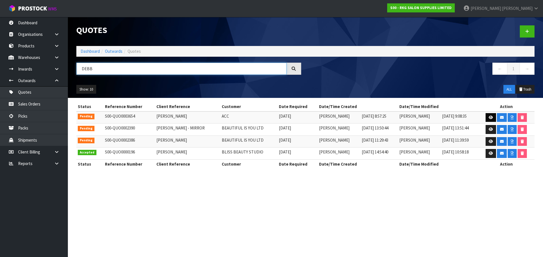
type input "DEBB"
click at [492, 118] on icon at bounding box center [490, 118] width 4 height 4
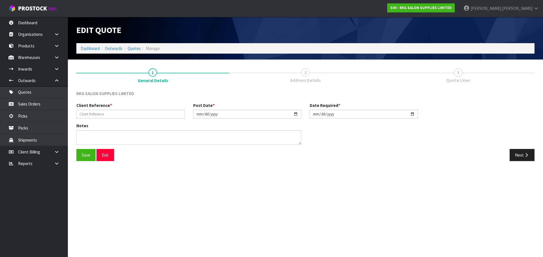
type input "[PERSON_NAME]"
type input "[DATE]"
type textarea "CUSTOMER FOR ACC"
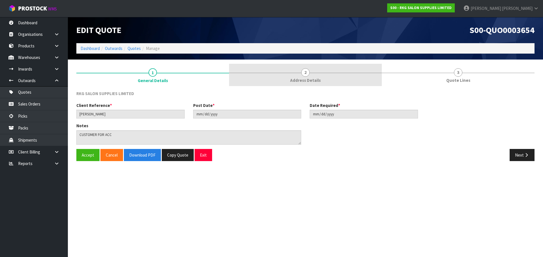
click at [306, 70] on span "2" at bounding box center [305, 72] width 8 height 8
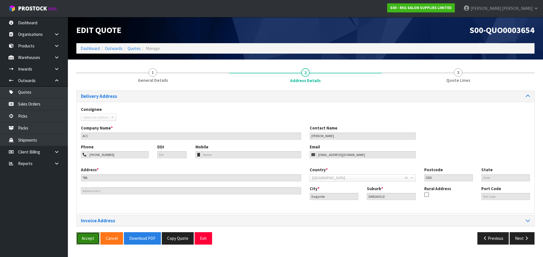
click at [85, 237] on button "Accept" at bounding box center [87, 239] width 23 height 12
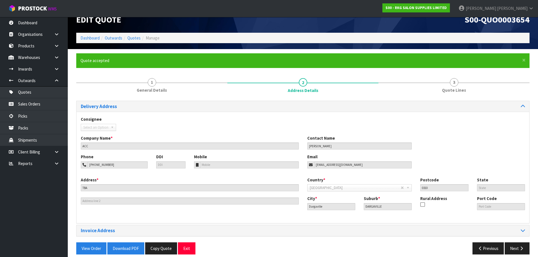
scroll to position [16, 0]
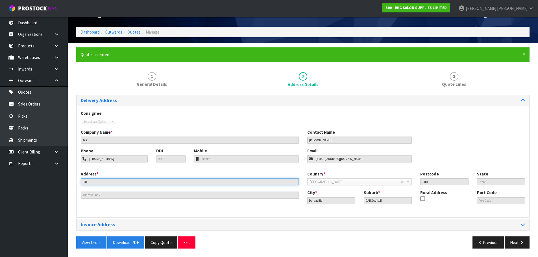
click at [102, 184] on input "TBA" at bounding box center [190, 182] width 218 height 7
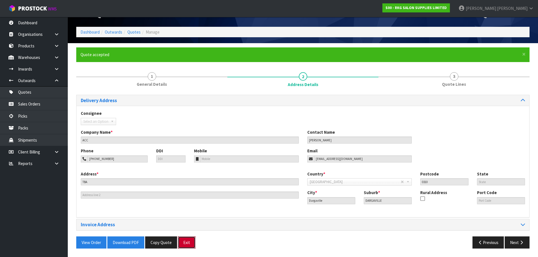
drag, startPoint x: 183, startPoint y: 245, endPoint x: 200, endPoint y: 173, distance: 73.5
click at [183, 244] on button "Exit" at bounding box center [187, 243] width 18 height 12
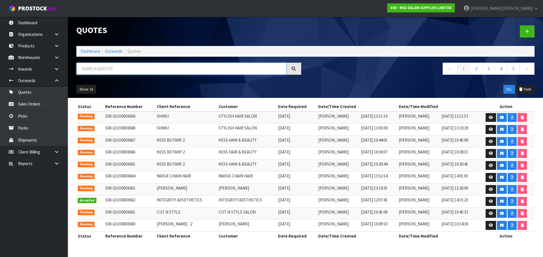
click at [151, 68] on input "text" at bounding box center [181, 69] width 210 height 12
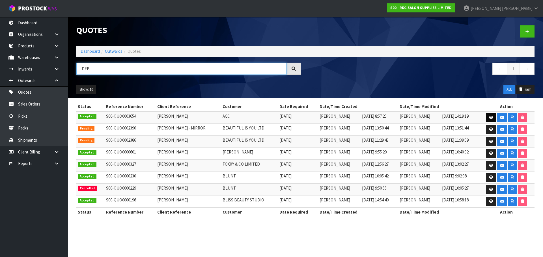
type input "DEB"
click at [492, 118] on icon at bounding box center [491, 118] width 4 height 4
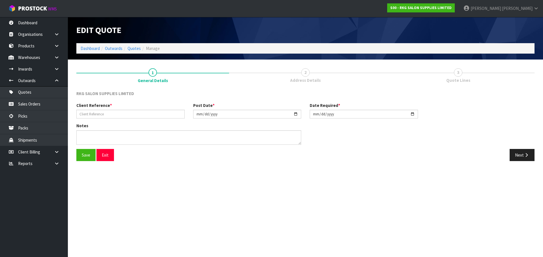
type input "[PERSON_NAME]"
type input "[DATE]"
type textarea "CUSTOMER FOR ACC"
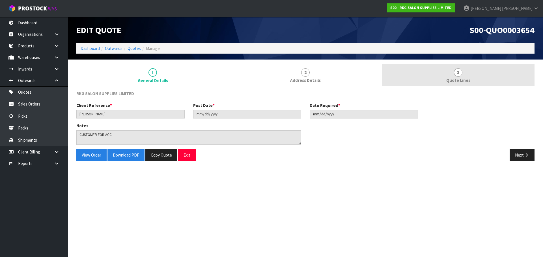
click at [458, 73] on span "3" at bounding box center [458, 72] width 8 height 8
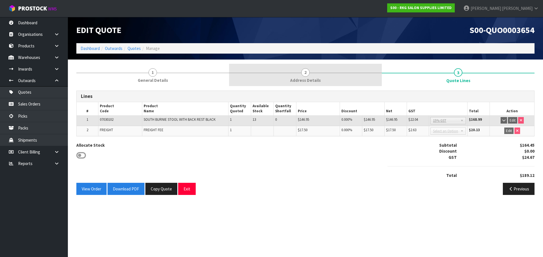
click at [303, 73] on span "2" at bounding box center [305, 72] width 8 height 8
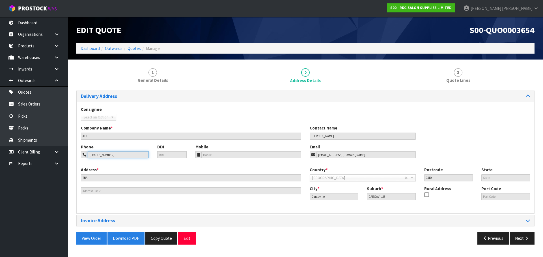
drag, startPoint x: 113, startPoint y: 156, endPoint x: 85, endPoint y: 157, distance: 27.7
click at [85, 157] on div "[PHONE_NUMBER]" at bounding box center [115, 154] width 68 height 7
click at [188, 240] on button "Exit" at bounding box center [187, 239] width 18 height 12
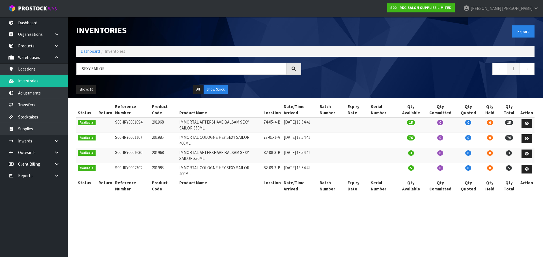
click at [77, 72] on input "SEXY SAILOR" at bounding box center [181, 69] width 210 height 12
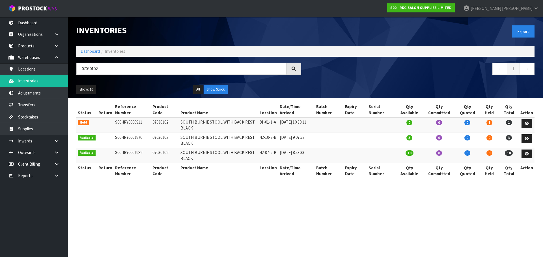
type input "07030102"
drag, startPoint x: 109, startPoint y: 66, endPoint x: 81, endPoint y: 70, distance: 28.0
click at [81, 70] on input "07030102" at bounding box center [181, 69] width 210 height 12
click at [27, 95] on link "Adjustments" at bounding box center [34, 93] width 68 height 12
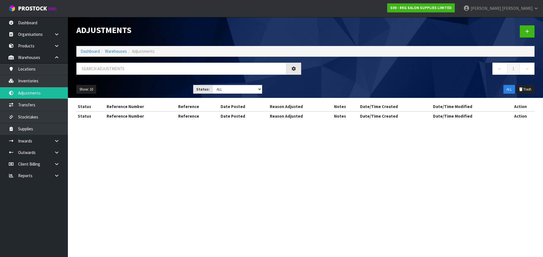
click at [31, 80] on div "Adjustments Dashboard Warehouses Adjustments ← 1 → Show: 10 5 10 25 50 Status: …" at bounding box center [271, 65] width 543 height 131
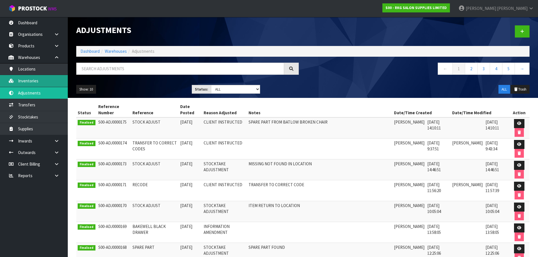
click at [27, 80] on link "Inventories" at bounding box center [34, 81] width 68 height 12
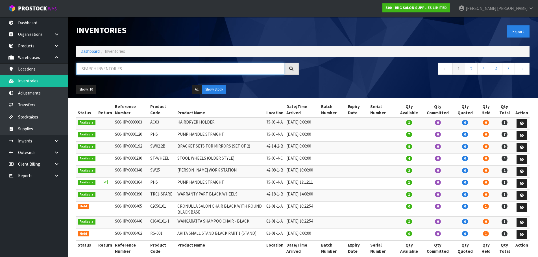
click at [86, 70] on input "text" at bounding box center [180, 69] width 208 height 12
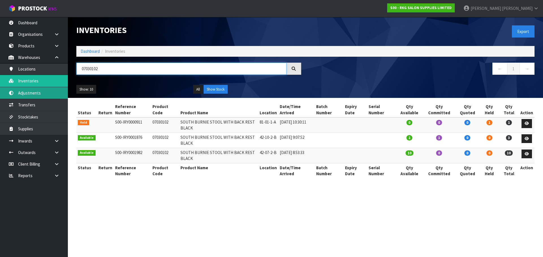
type input "07030102"
